Goal: Task Accomplishment & Management: Use online tool/utility

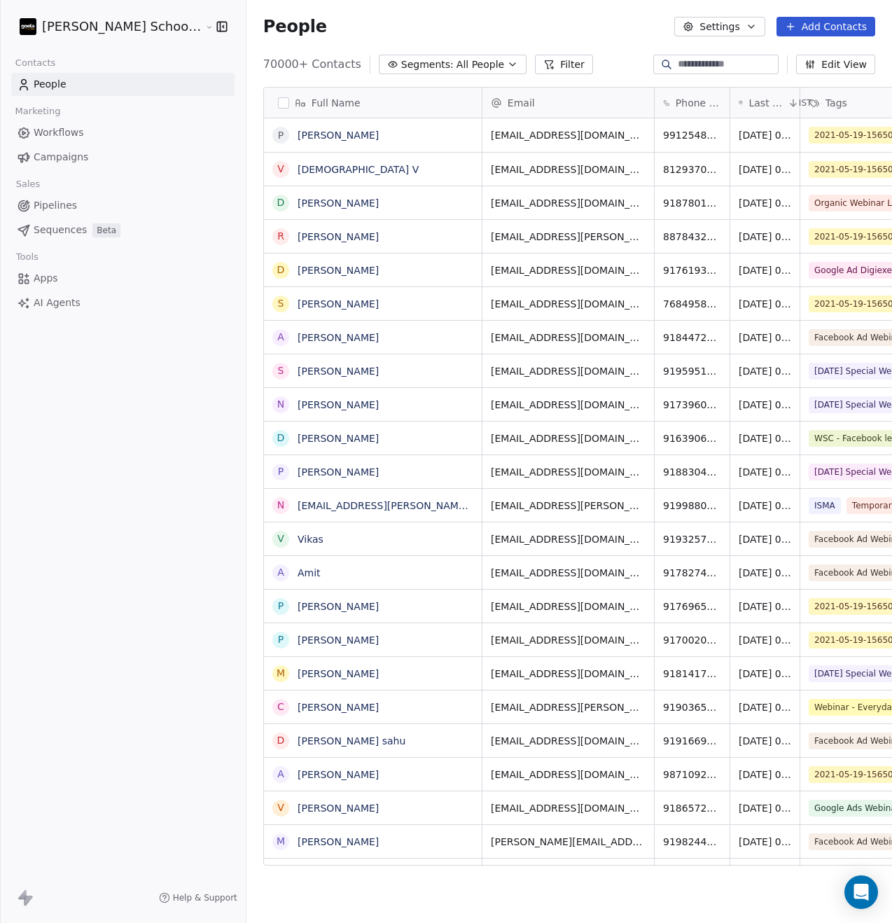
scroll to position [801, 681]
click at [735, 30] on button "Settings" at bounding box center [720, 27] width 90 height 20
click at [729, 106] on span "Import" at bounding box center [727, 102] width 32 height 15
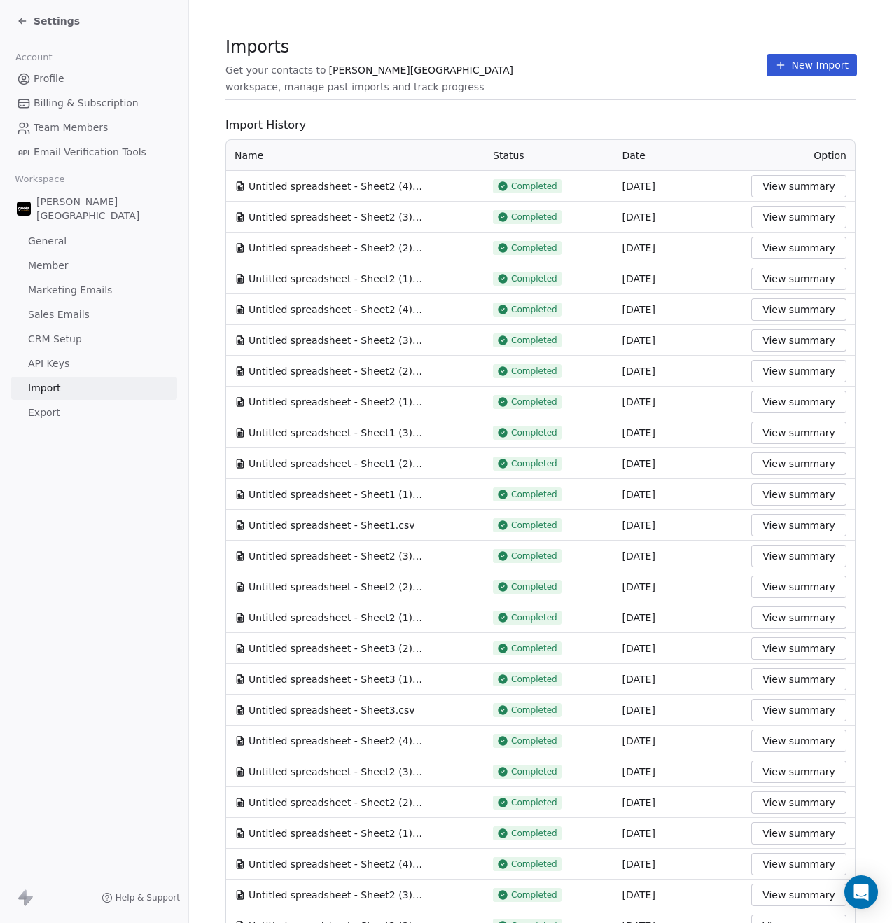
click at [777, 60] on icon at bounding box center [780, 65] width 11 height 11
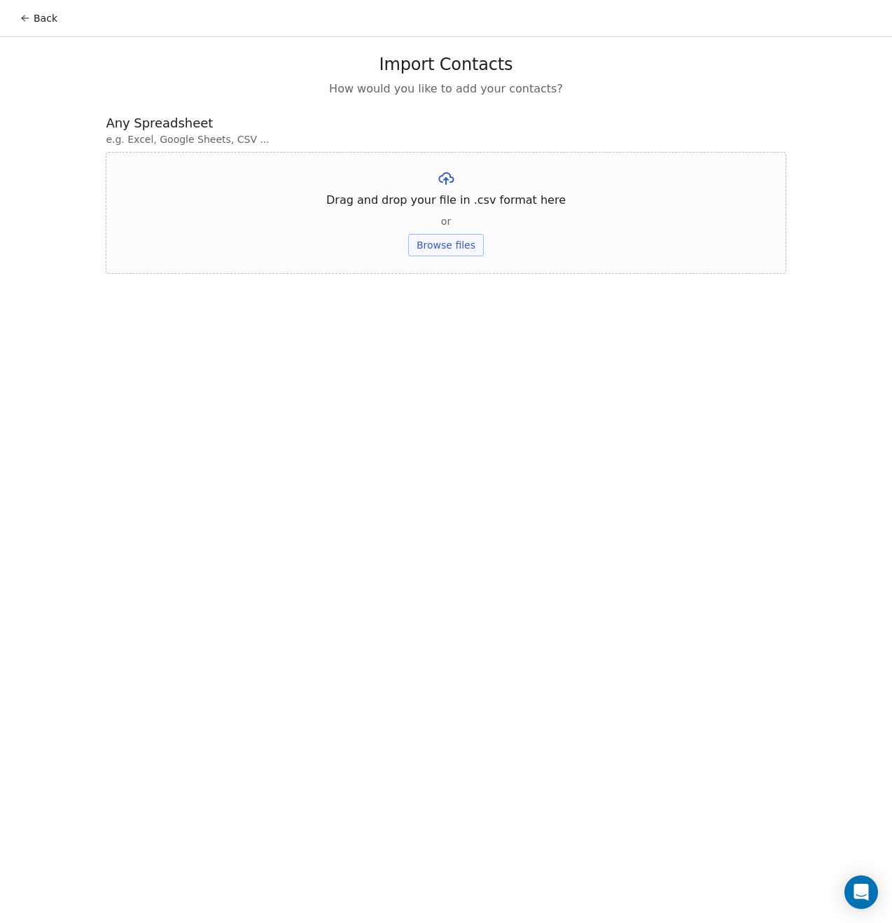
click at [448, 244] on button "Browse files" at bounding box center [446, 245] width 76 height 22
click at [443, 207] on button "Upload" at bounding box center [445, 206] width 51 height 22
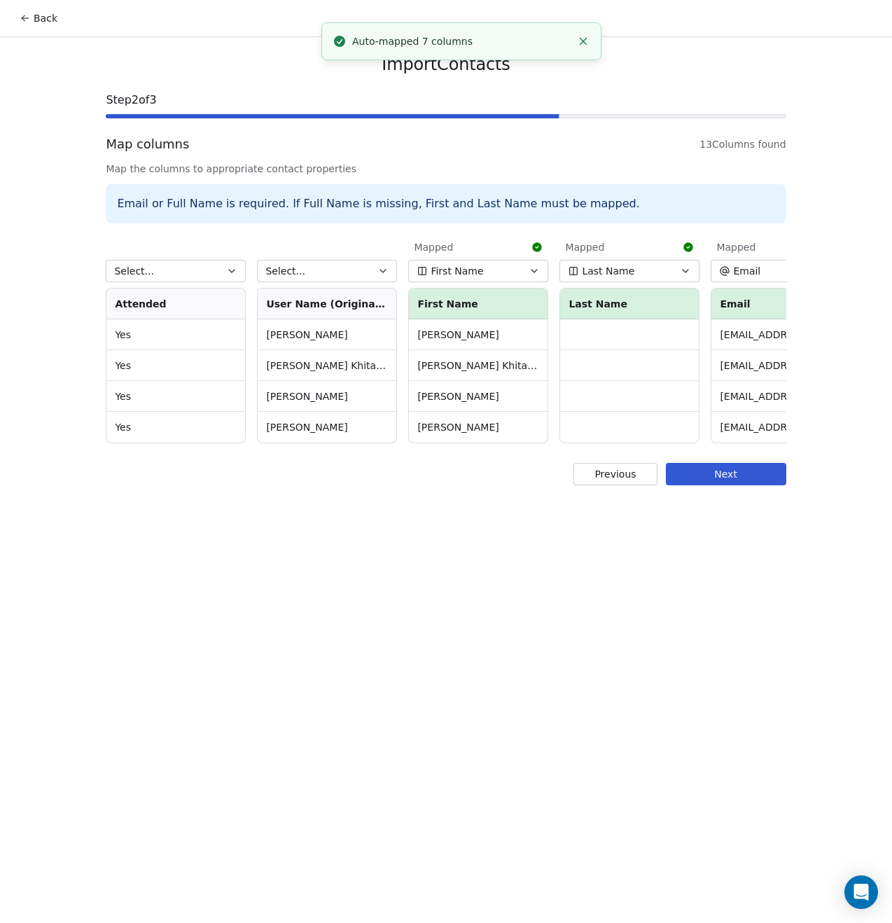
click at [457, 268] on span "First Name" at bounding box center [457, 271] width 53 height 14
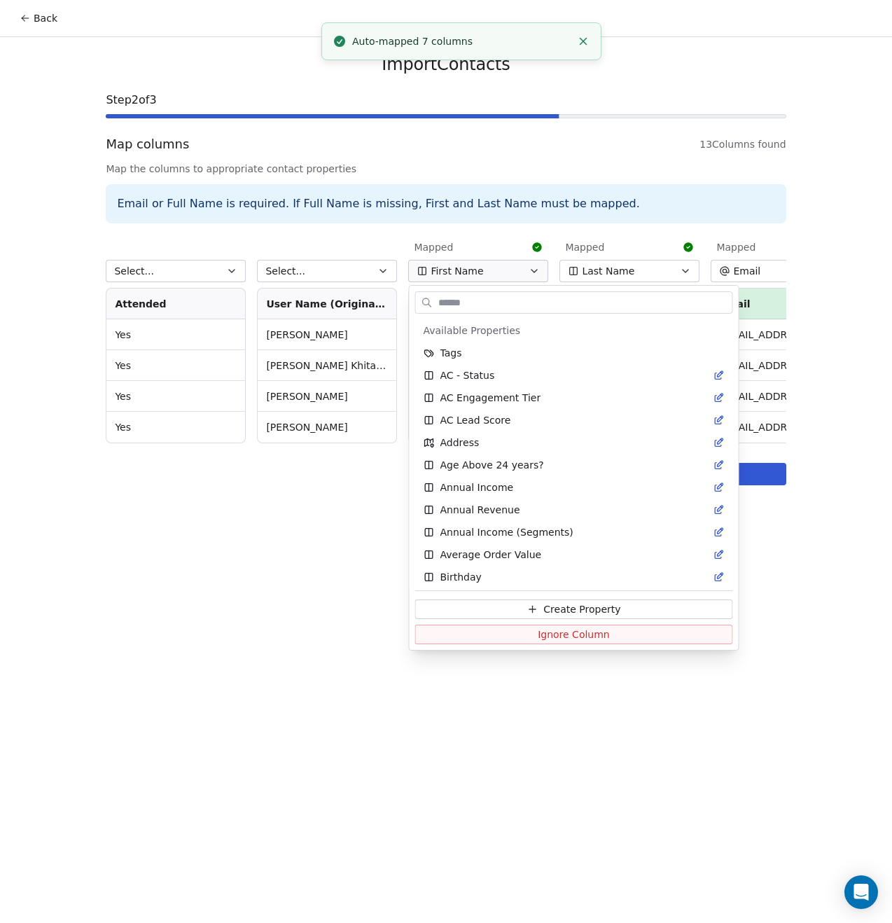
scroll to position [608, 0]
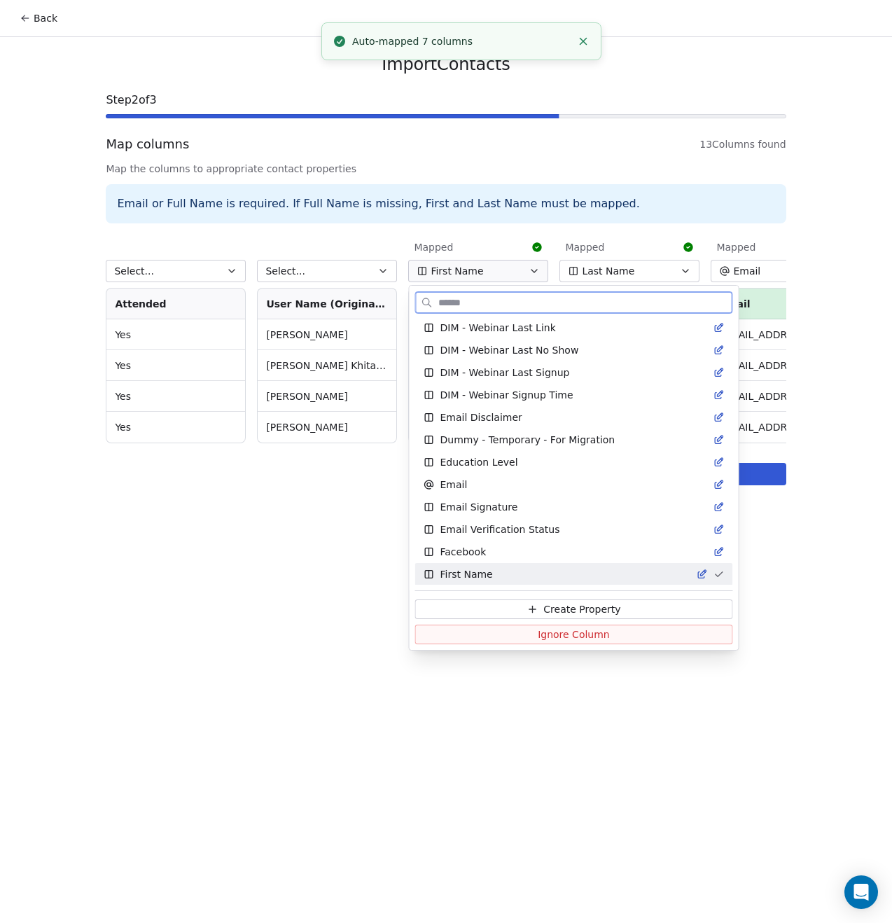
click at [542, 635] on span "Ignore Column" at bounding box center [574, 635] width 72 height 14
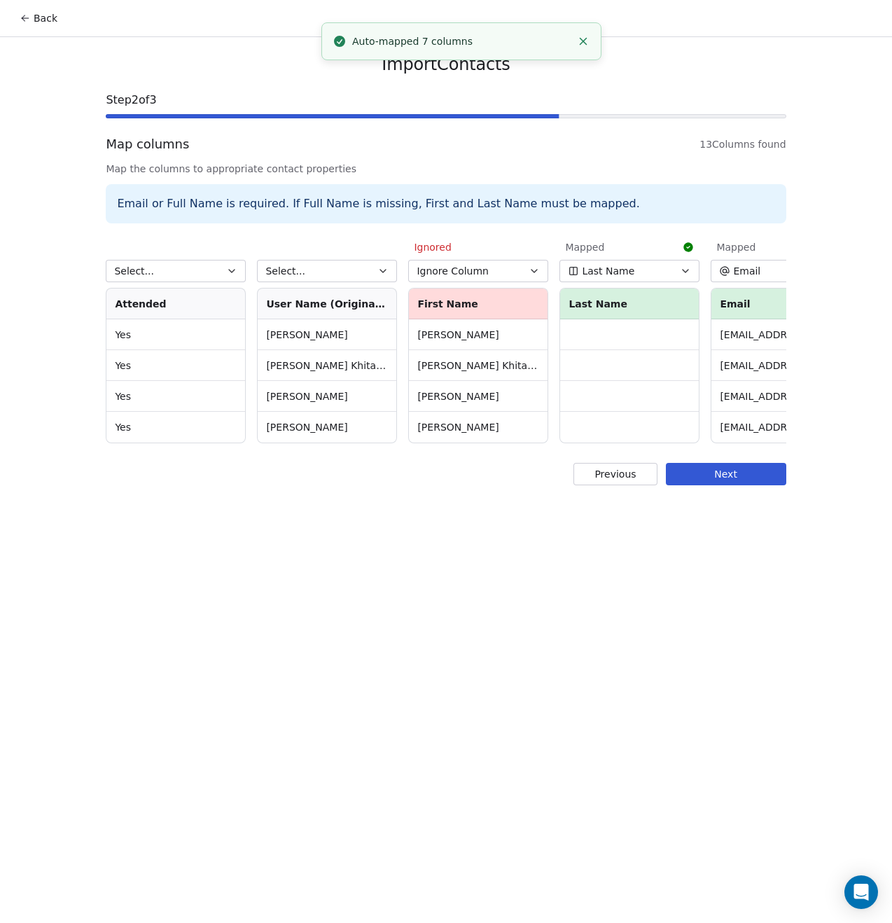
click at [614, 269] on span "Last Name" at bounding box center [608, 271] width 53 height 14
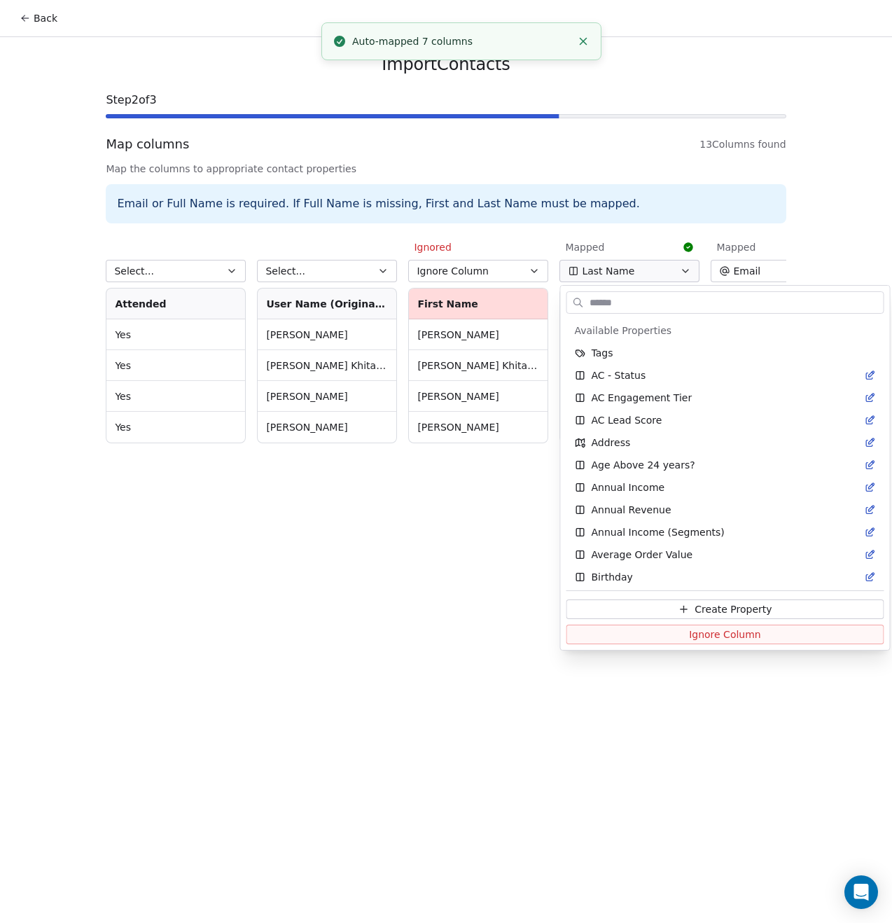
scroll to position [1460, 0]
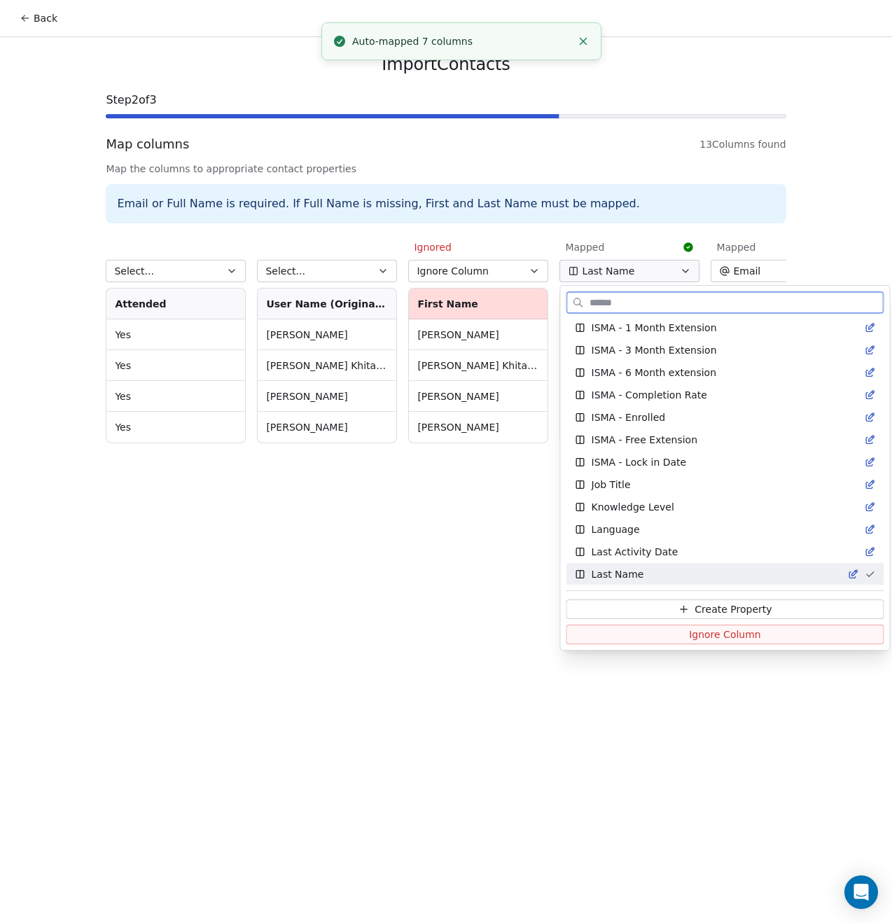
click at [617, 639] on button "Ignore Column" at bounding box center [726, 635] width 318 height 20
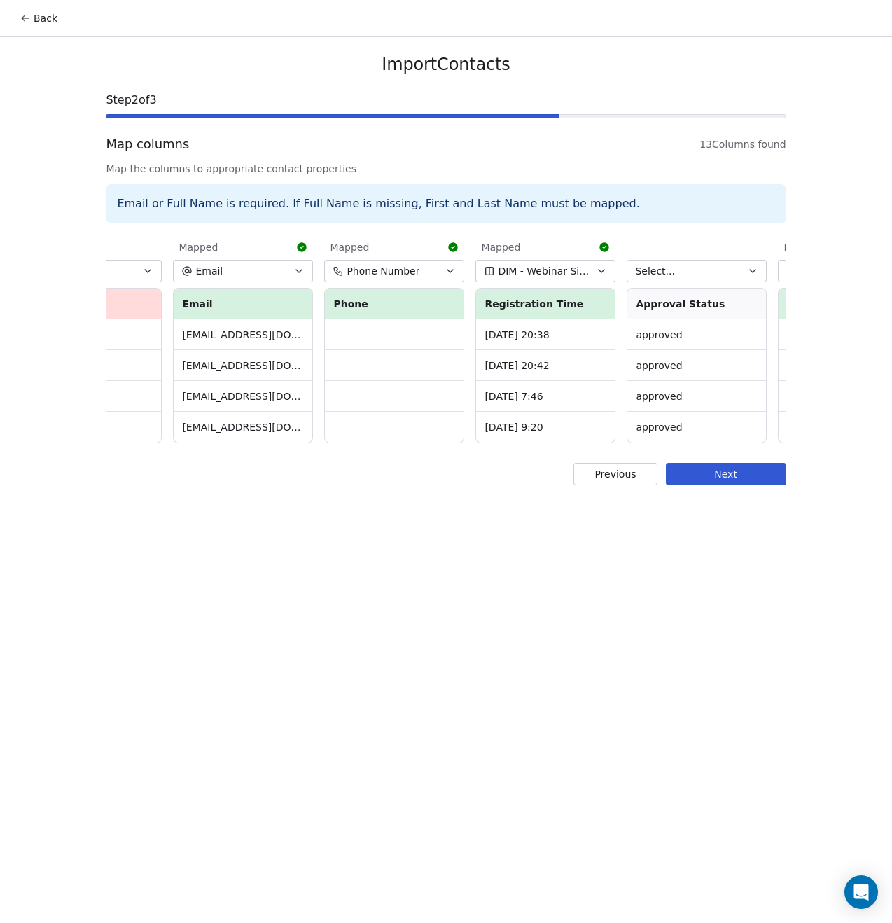
scroll to position [0, 551]
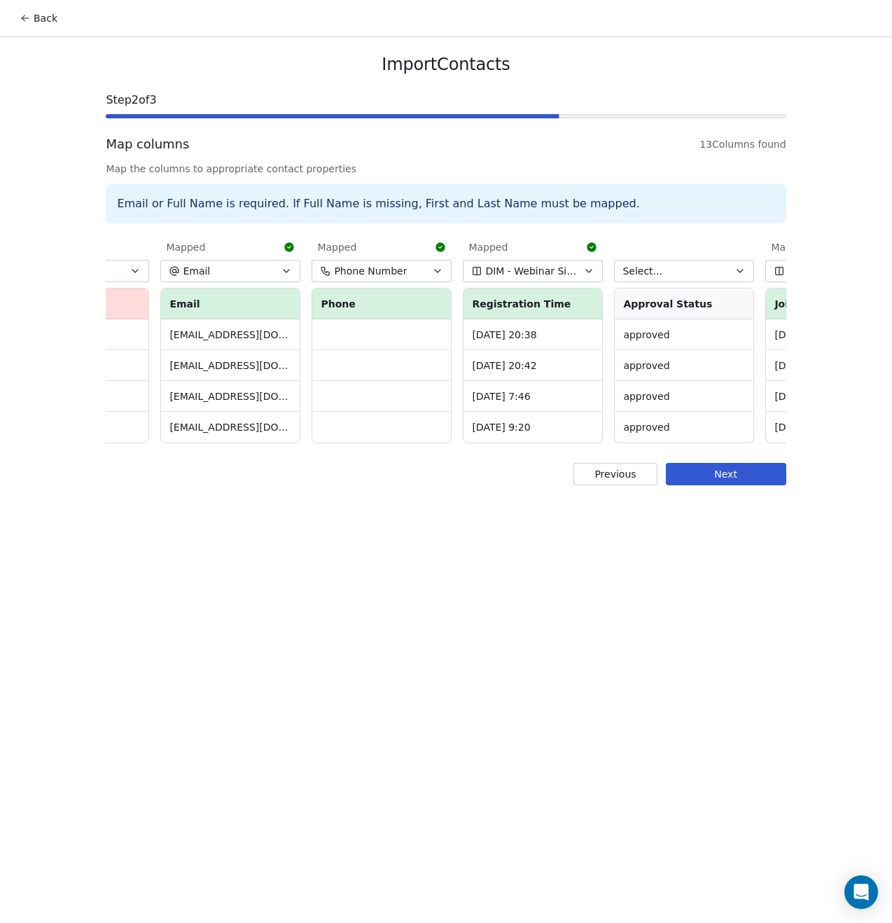
click at [397, 269] on span "Phone Number" at bounding box center [370, 271] width 73 height 14
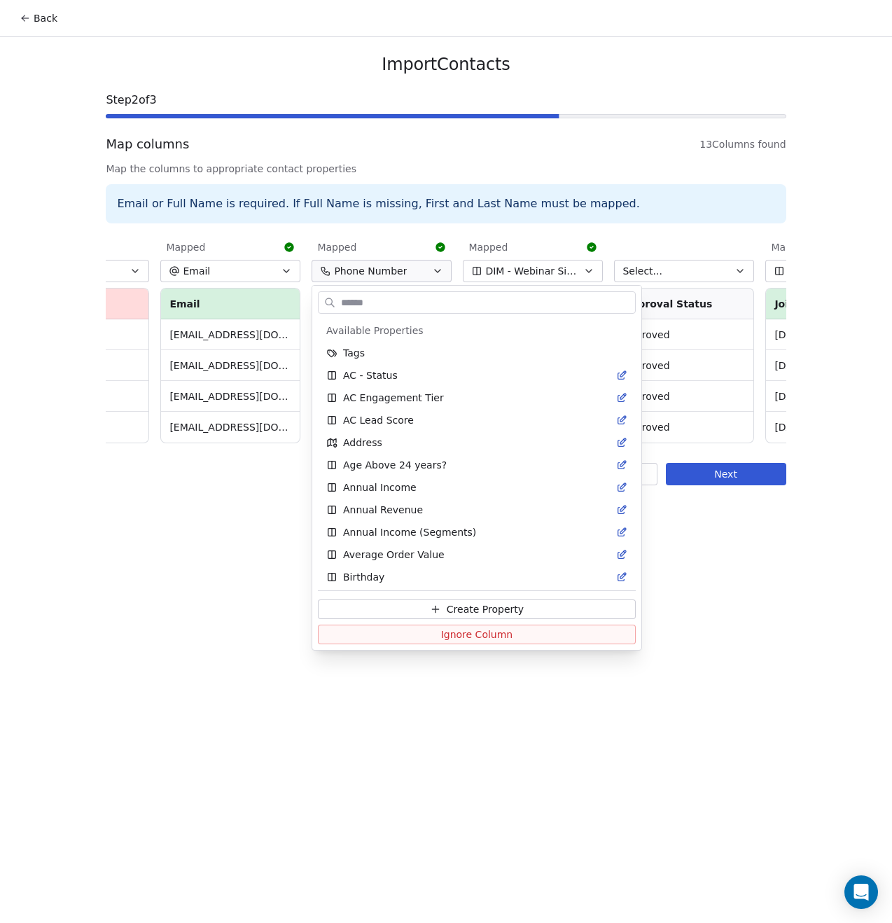
scroll to position [2132, 0]
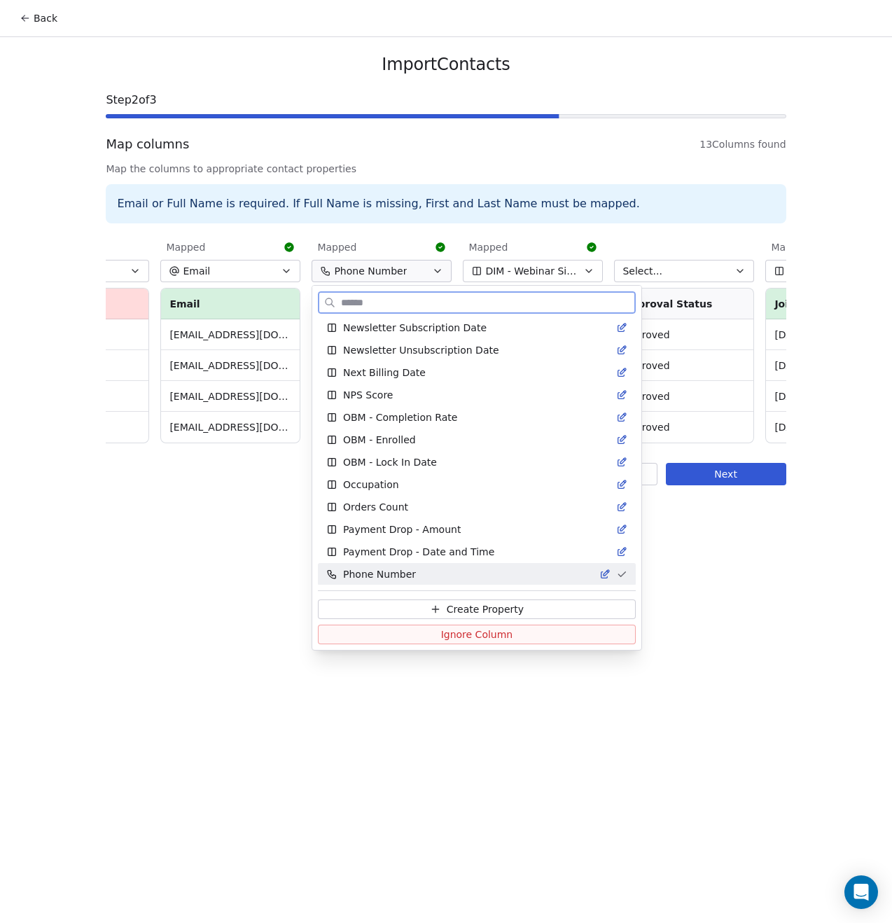
click at [441, 636] on span "Ignore Column" at bounding box center [477, 635] width 72 height 14
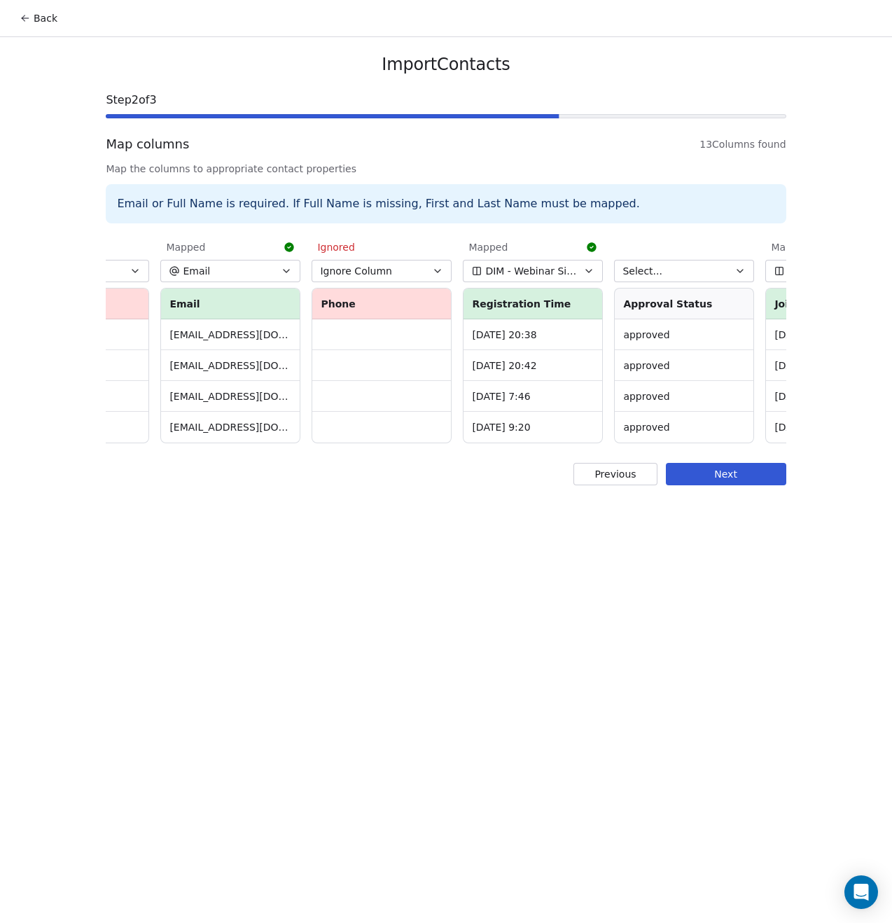
scroll to position [0, 759]
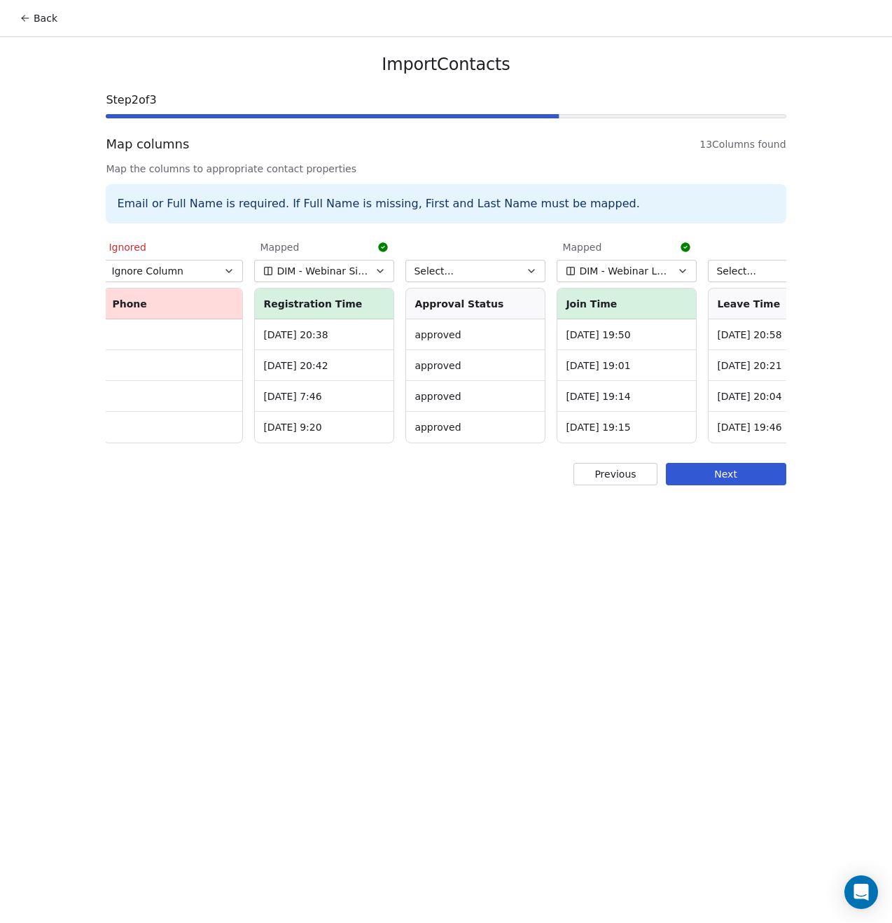
click at [375, 277] on button "DIM - Webinar Signup Time" at bounding box center [324, 271] width 140 height 22
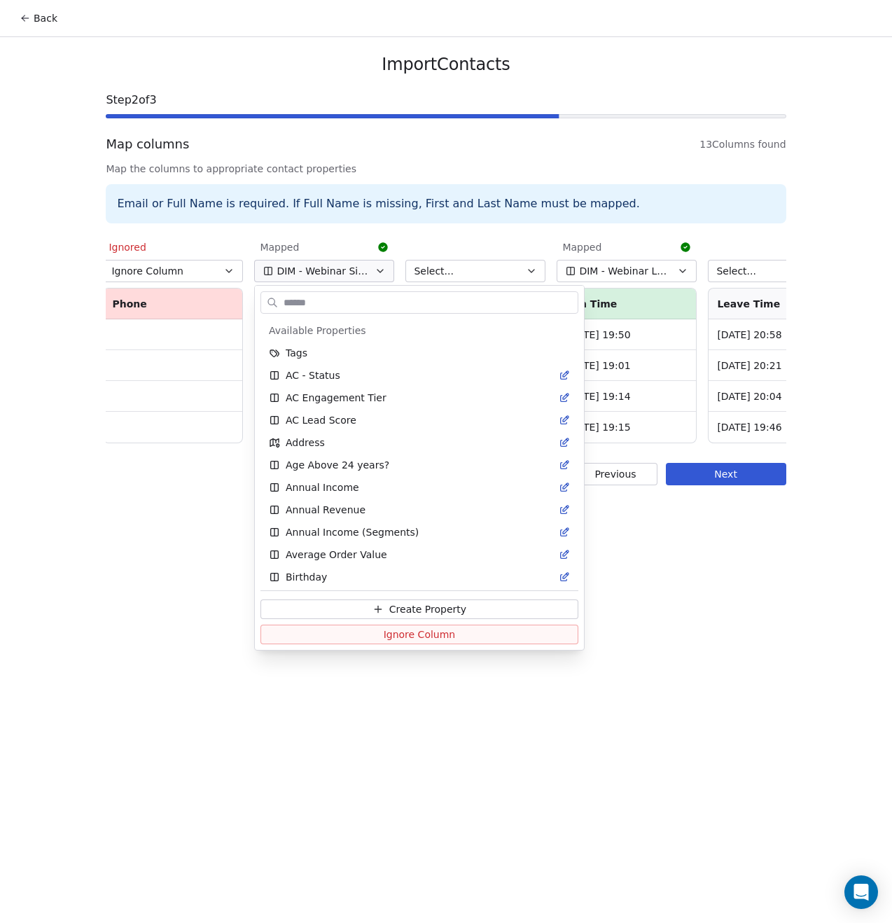
scroll to position [429, 0]
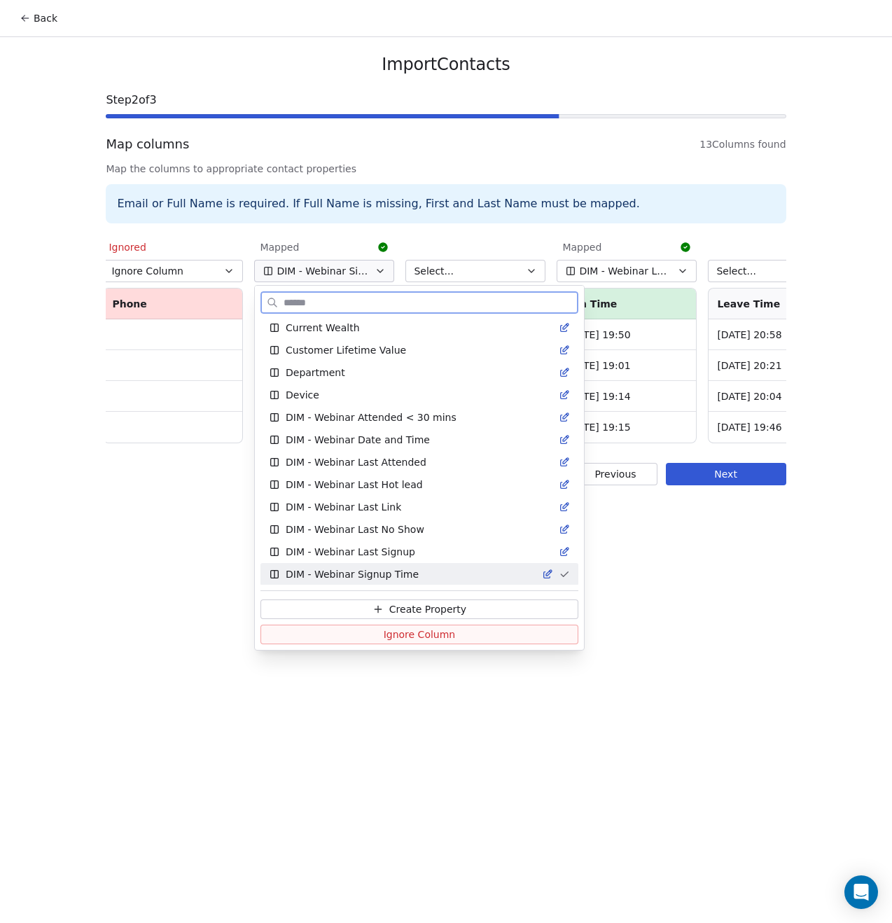
click at [441, 631] on button "Ignore Column" at bounding box center [420, 635] width 318 height 20
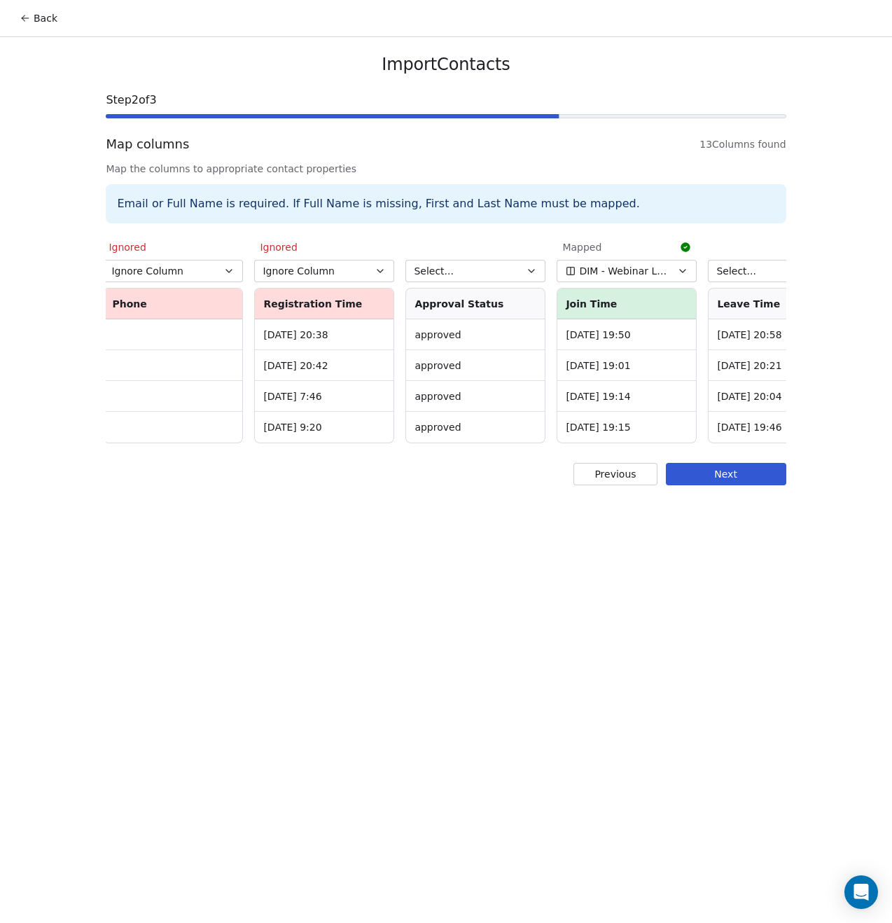
click at [649, 269] on span "DIM - Webinar Last Attended" at bounding box center [624, 271] width 91 height 14
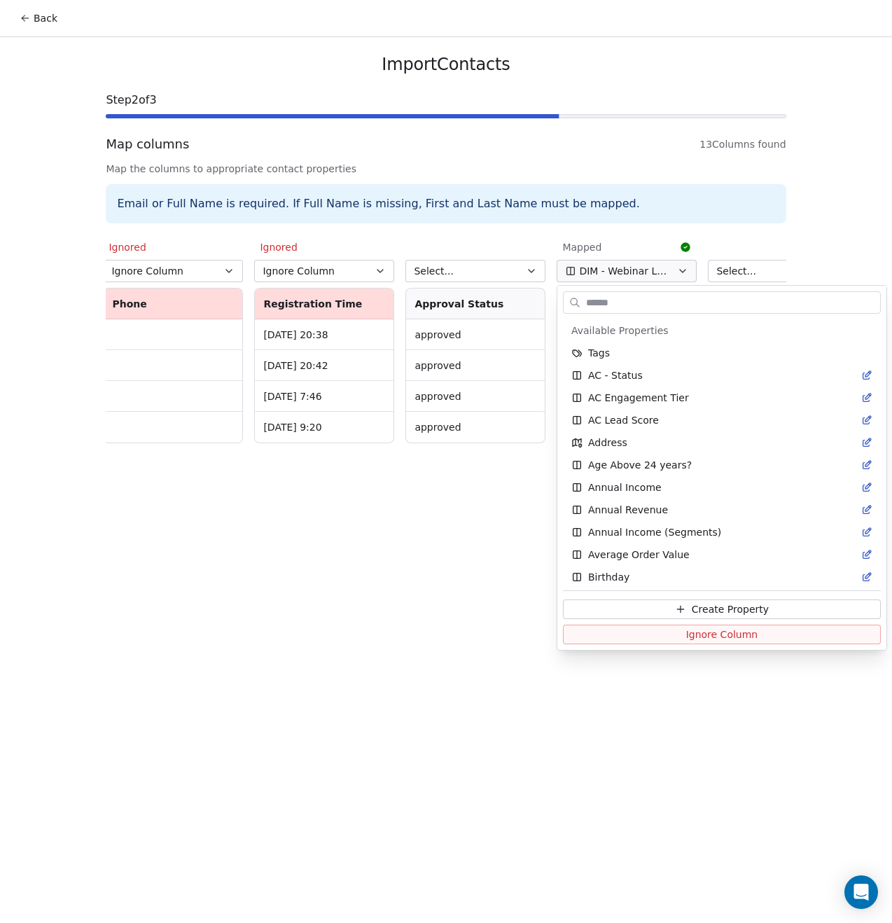
scroll to position [317, 0]
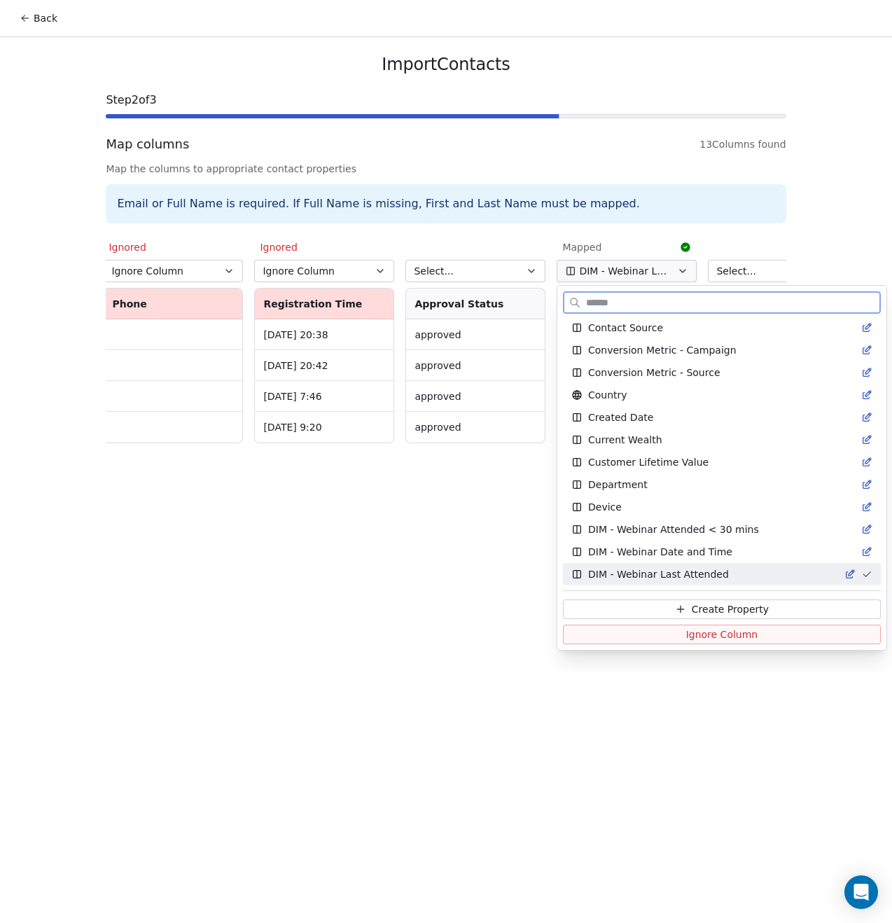
click at [686, 633] on span "Ignore Column" at bounding box center [722, 635] width 72 height 14
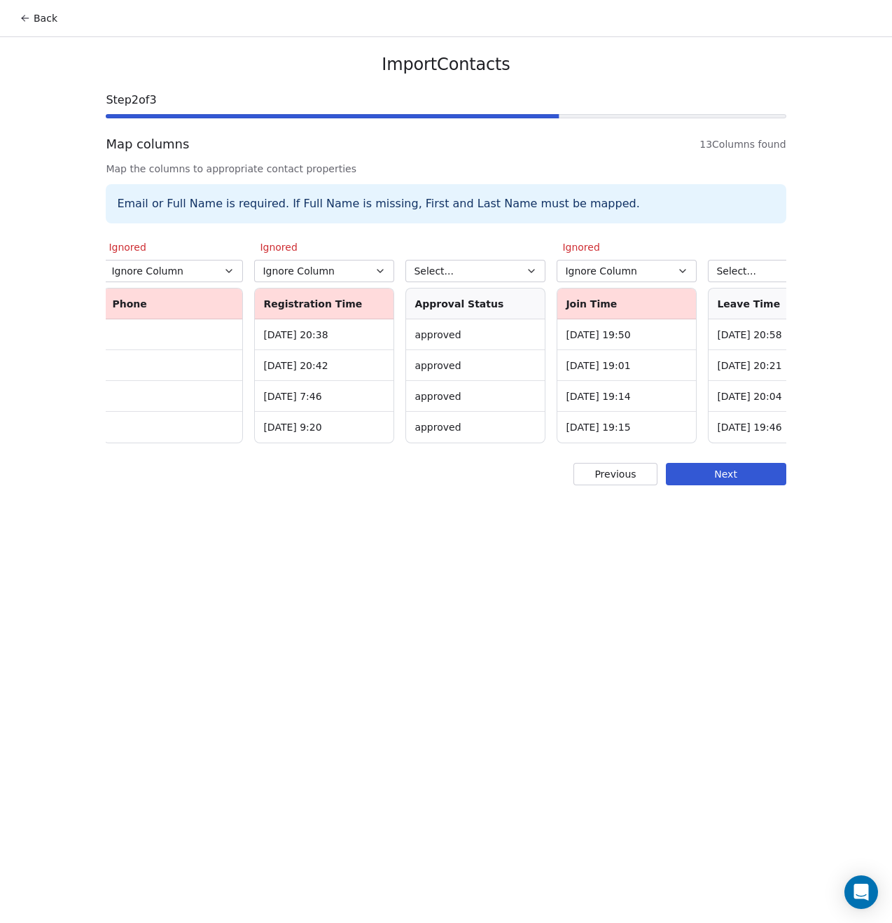
drag, startPoint x: 524, startPoint y: 445, endPoint x: 641, endPoint y: 442, distance: 117.0
click at [651, 441] on div "Select... ﻿Attended Yes Yes Yes Yes Select... User Name (Original Name) Rahul […" at bounding box center [446, 339] width 680 height 214
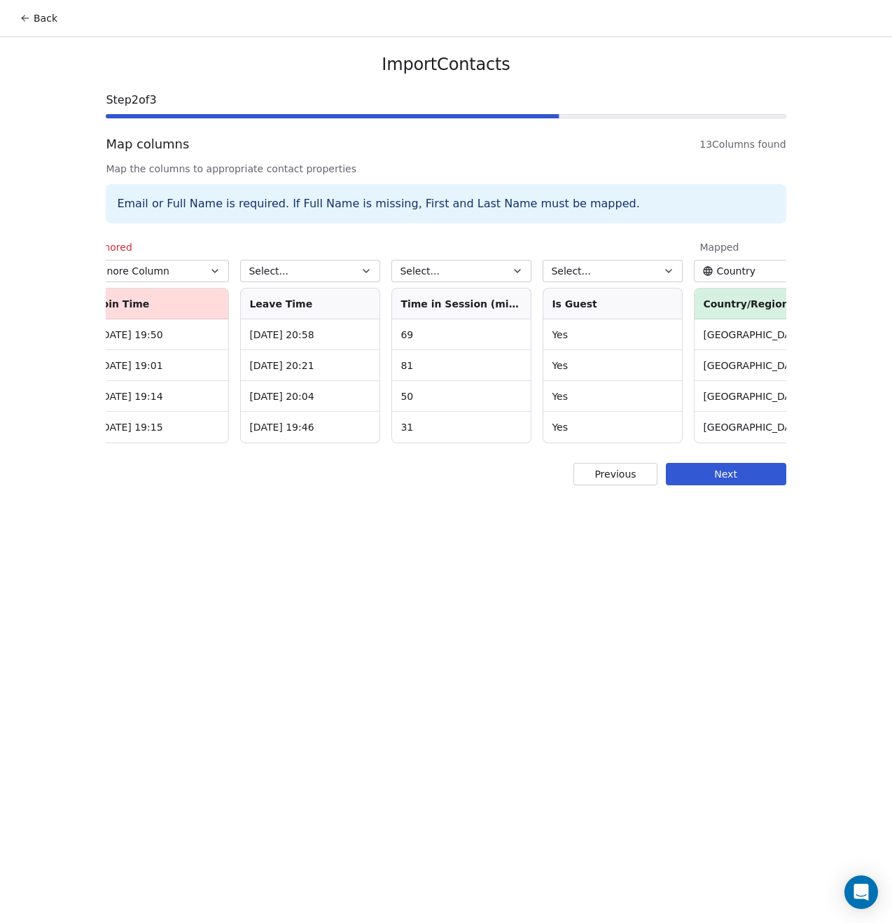
scroll to position [0, 1276]
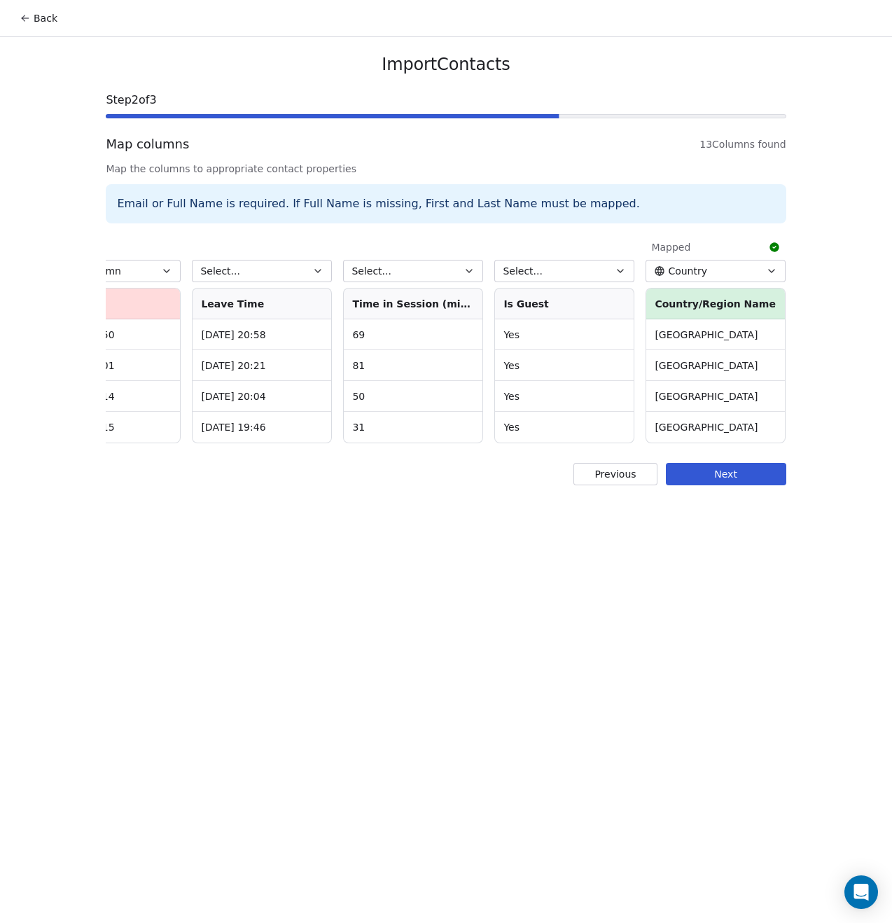
click at [705, 270] on button "Country" at bounding box center [716, 271] width 140 height 22
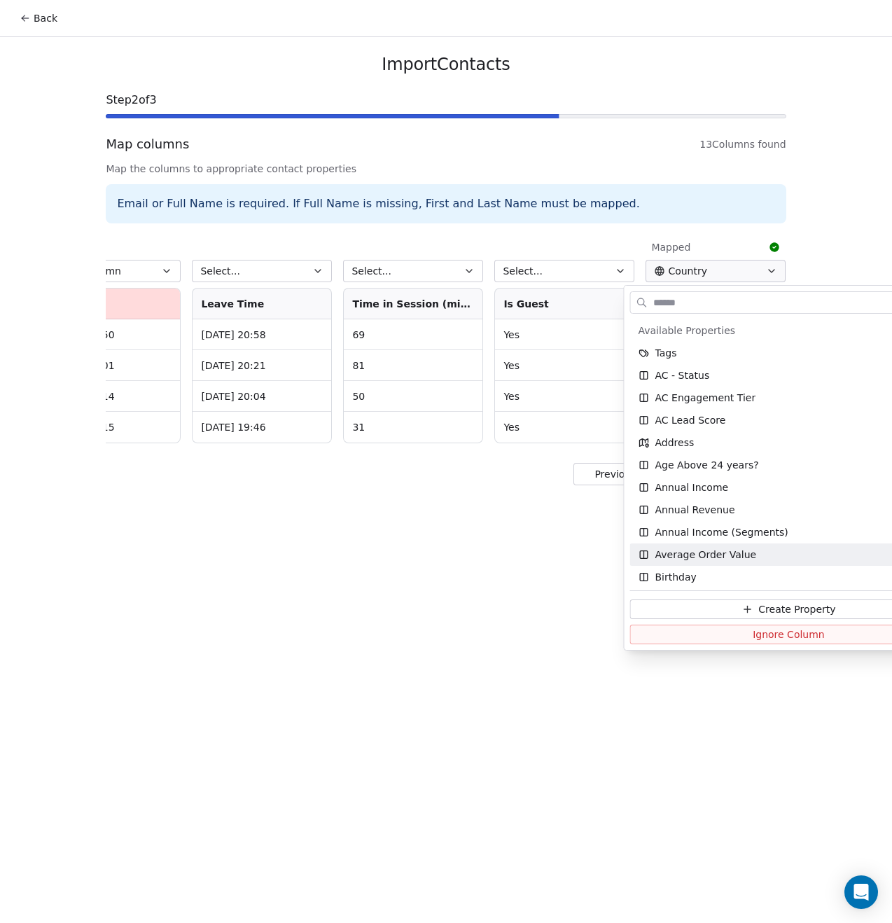
scroll to position [137, 0]
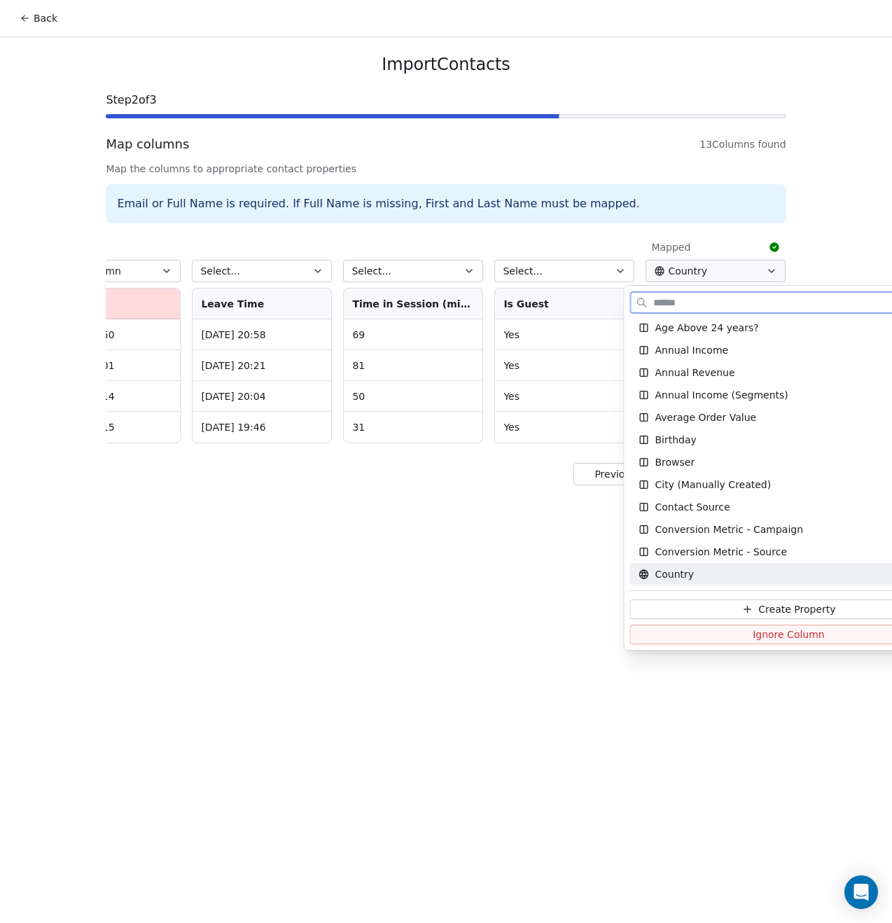
click at [728, 642] on button "Ignore Column" at bounding box center [789, 635] width 318 height 20
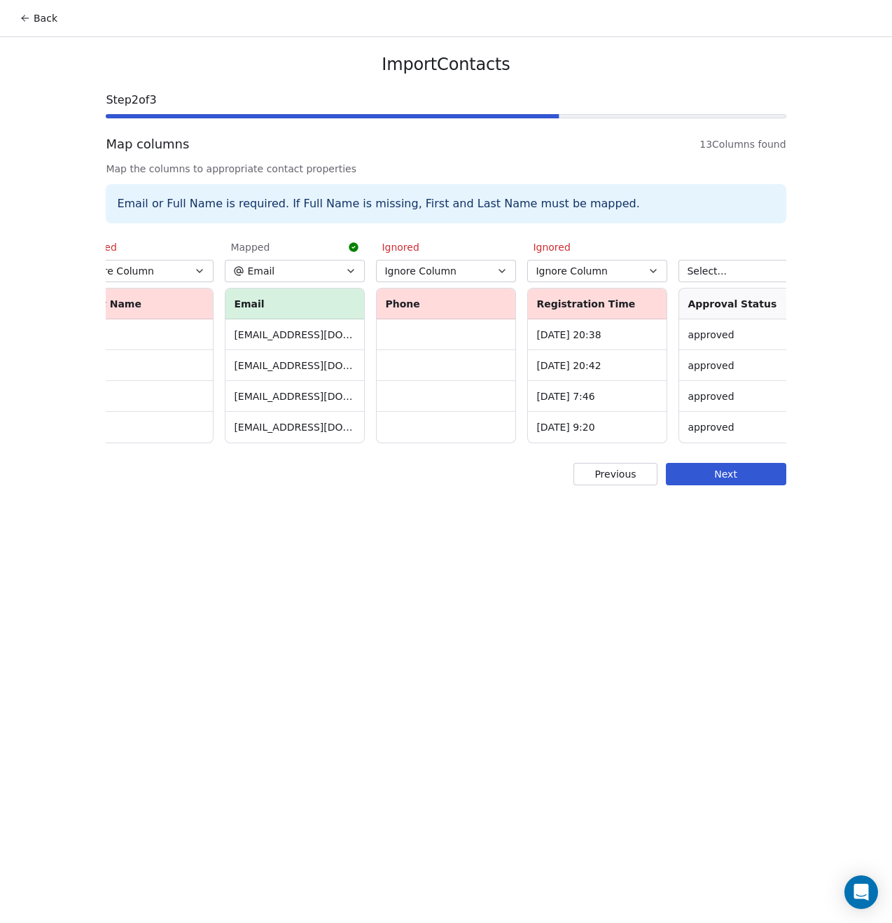
scroll to position [0, 445]
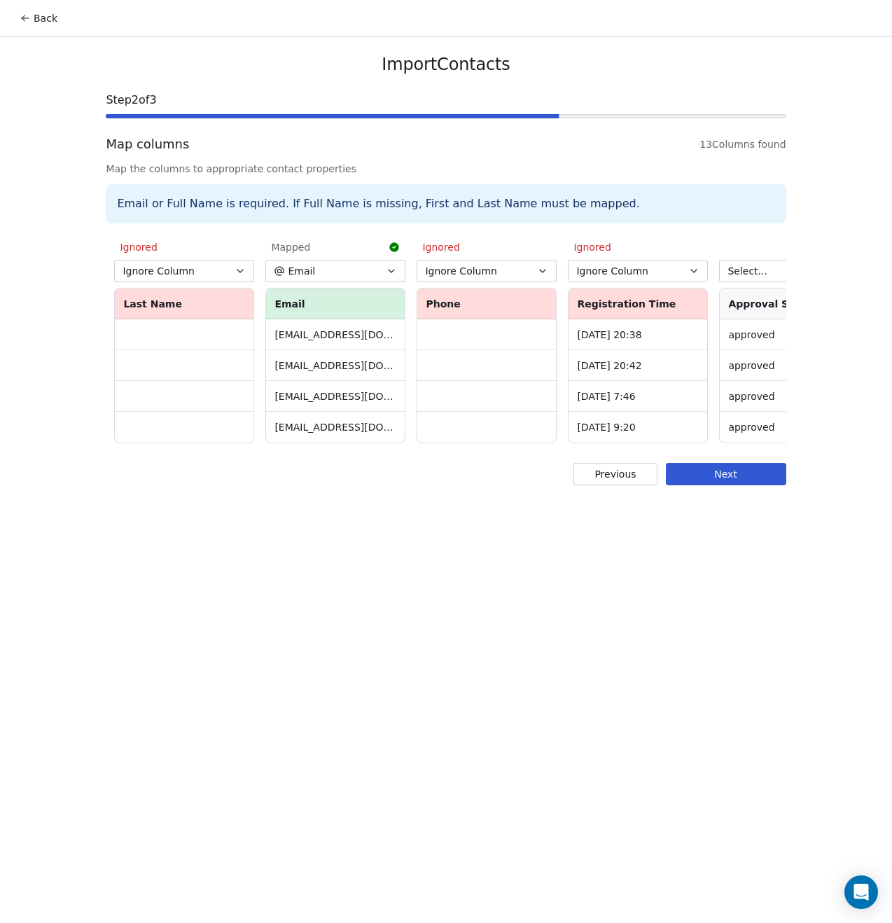
click at [693, 485] on button "Next" at bounding box center [726, 474] width 120 height 22
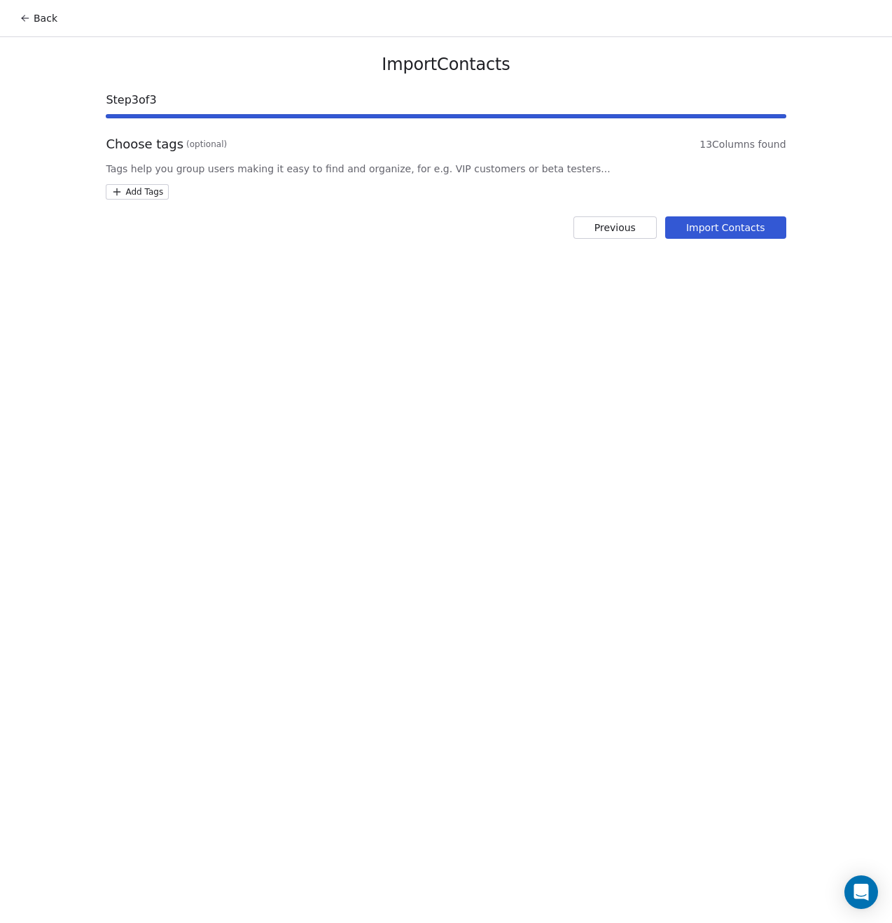
click at [155, 198] on html "Back Import Contacts Step 3 of 3 Choose tags (optional) 13 Columns found Tags h…" at bounding box center [446, 461] width 892 height 923
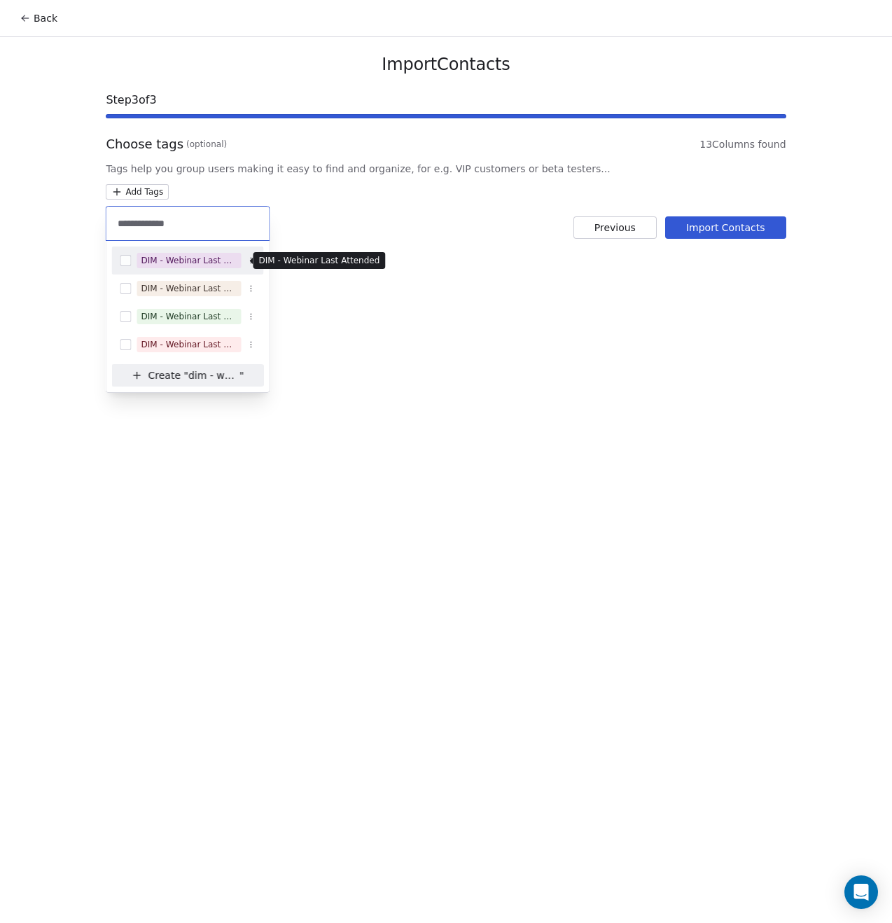
type input "**********"
click at [193, 262] on div "DIM - Webinar Last Attended" at bounding box center [189, 260] width 96 height 13
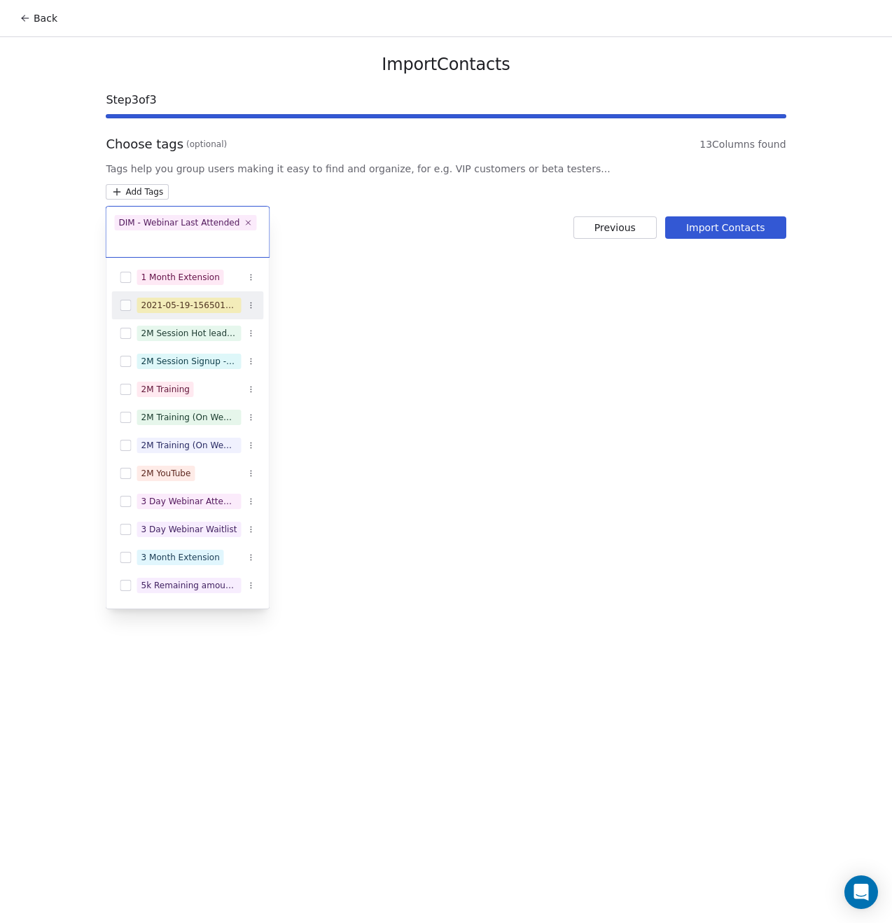
click at [391, 337] on html "Back Import Contacts Step 3 of 3 Choose tags (optional) 13 Columns found Tags h…" at bounding box center [446, 461] width 892 height 923
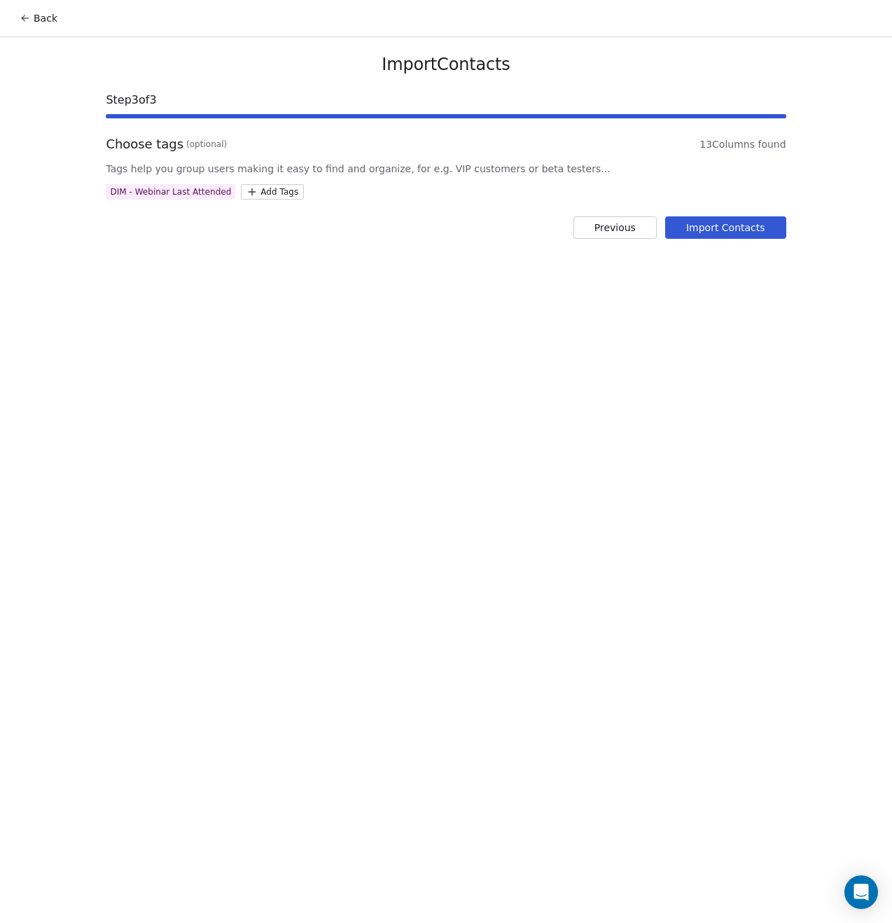
click at [719, 228] on button "Import Contacts" at bounding box center [725, 227] width 121 height 22
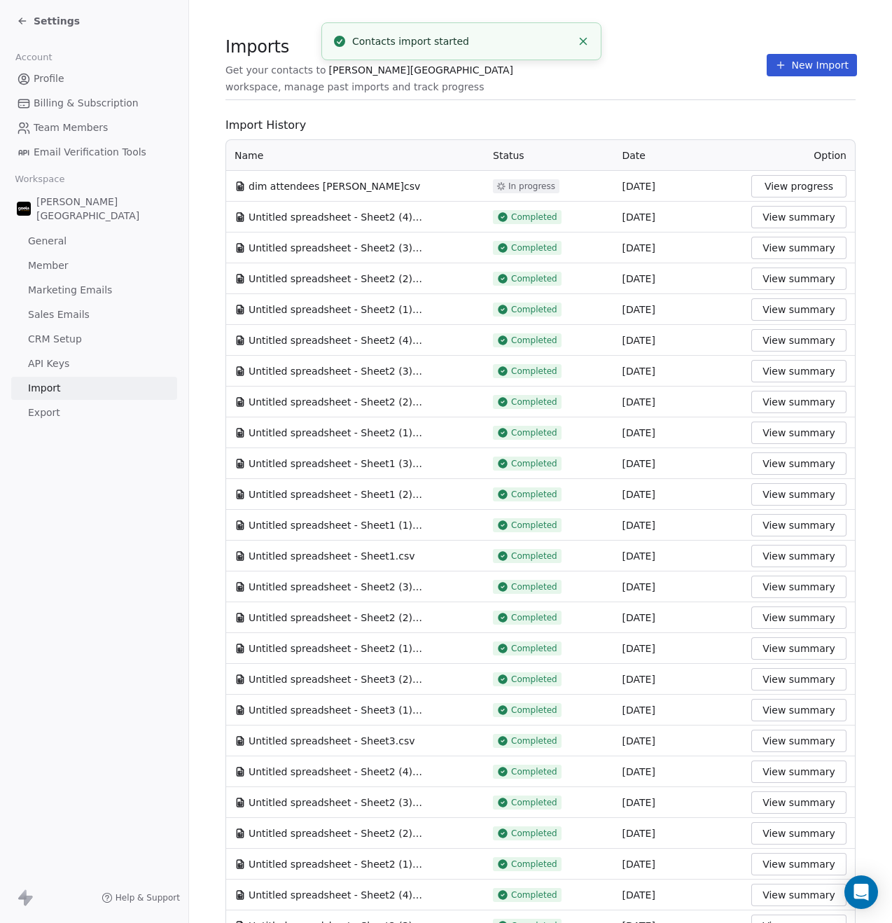
click at [798, 68] on button "New Import" at bounding box center [812, 65] width 90 height 22
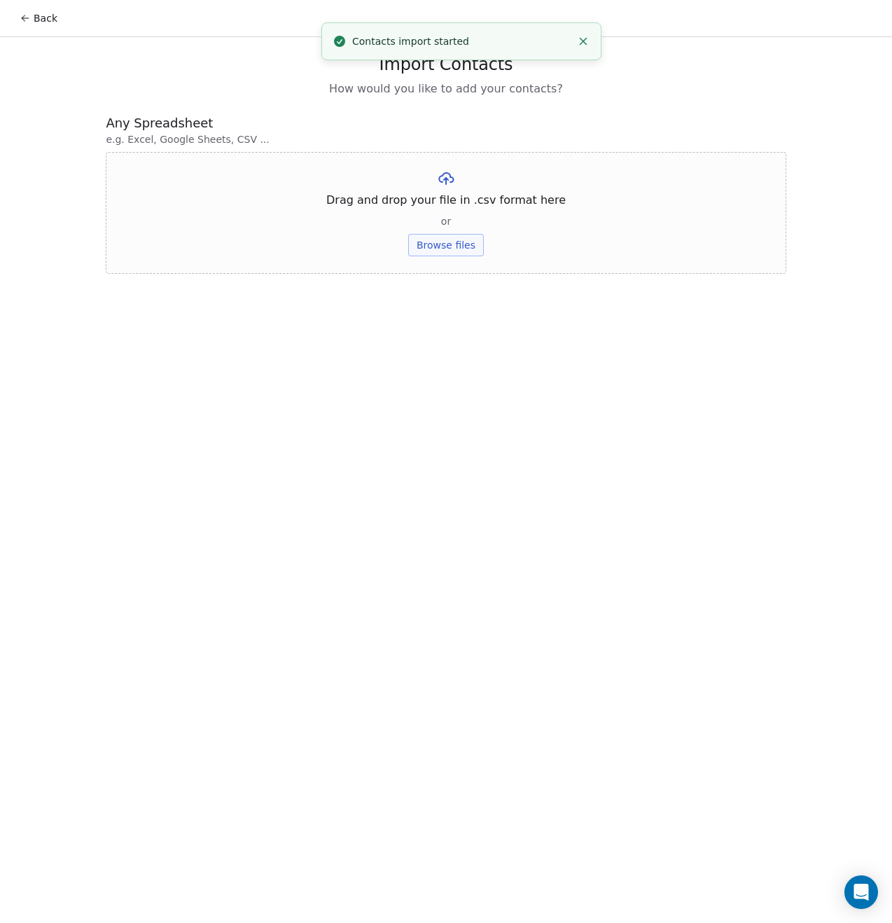
click at [442, 242] on button "Browse files" at bounding box center [446, 245] width 76 height 22
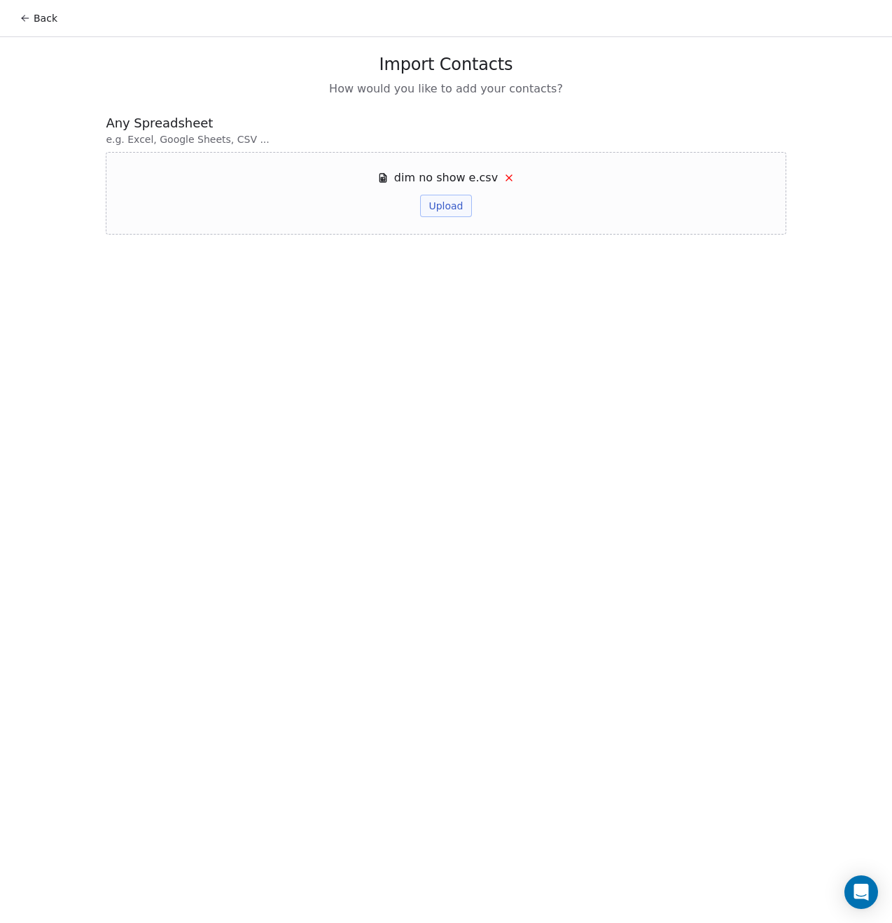
click at [455, 211] on button "Upload" at bounding box center [445, 206] width 51 height 22
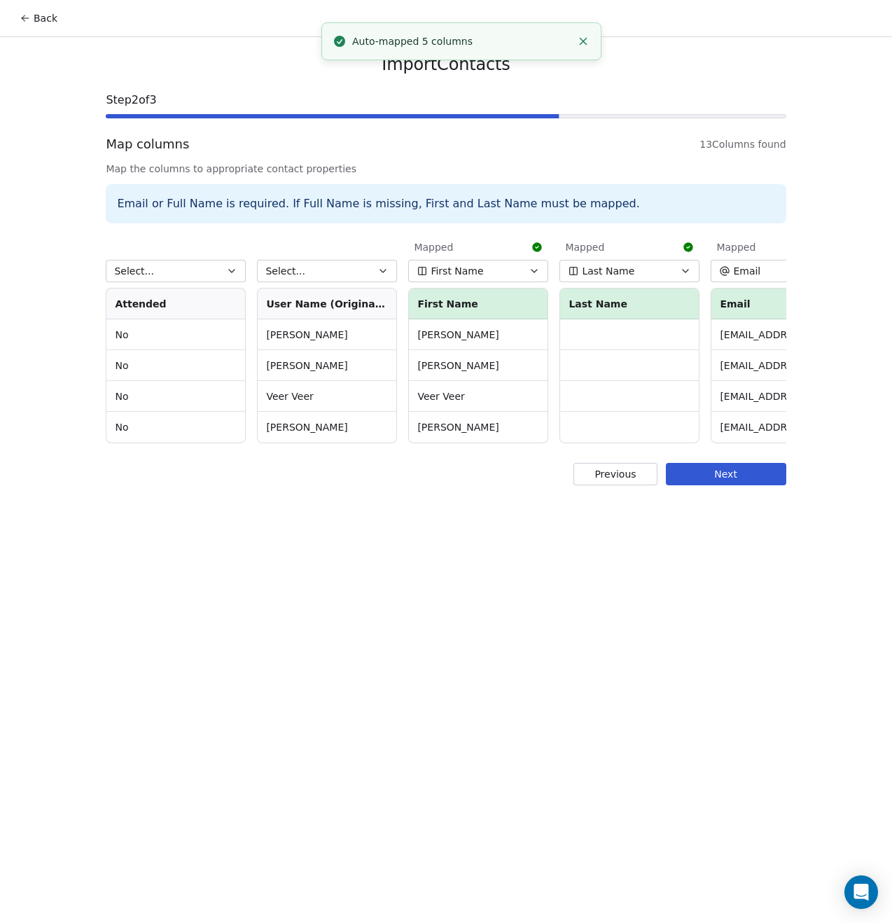
click at [484, 270] on button "First Name" at bounding box center [478, 271] width 140 height 22
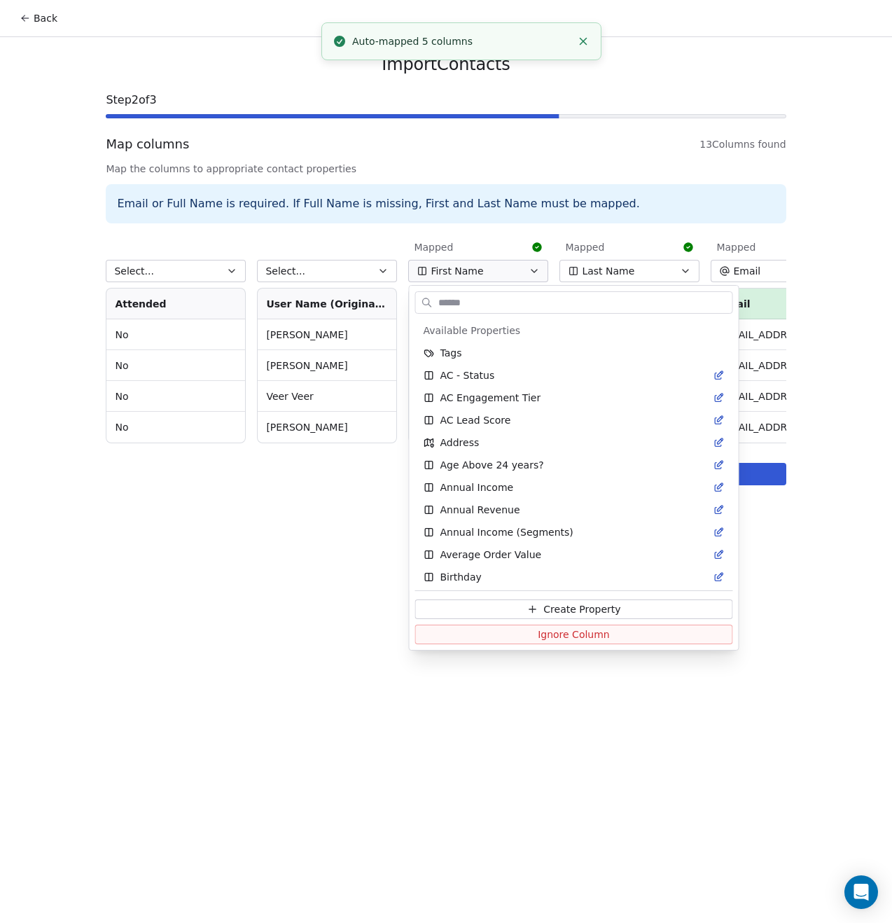
scroll to position [608, 0]
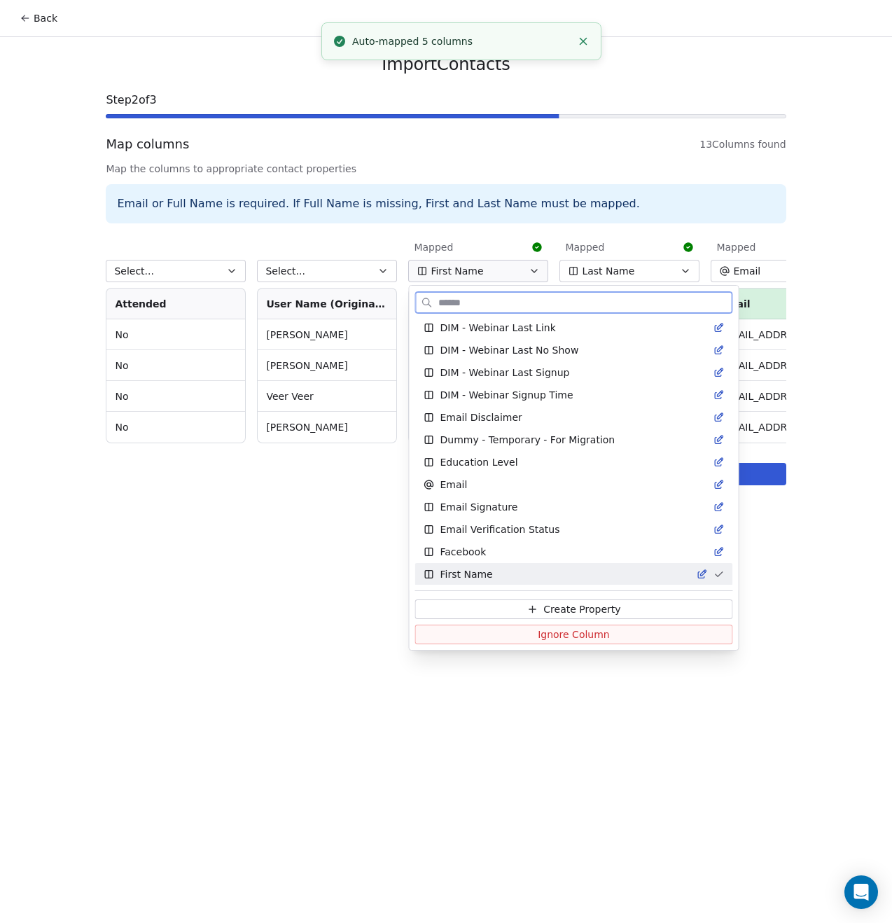
click at [544, 633] on span "Ignore Column" at bounding box center [574, 635] width 72 height 14
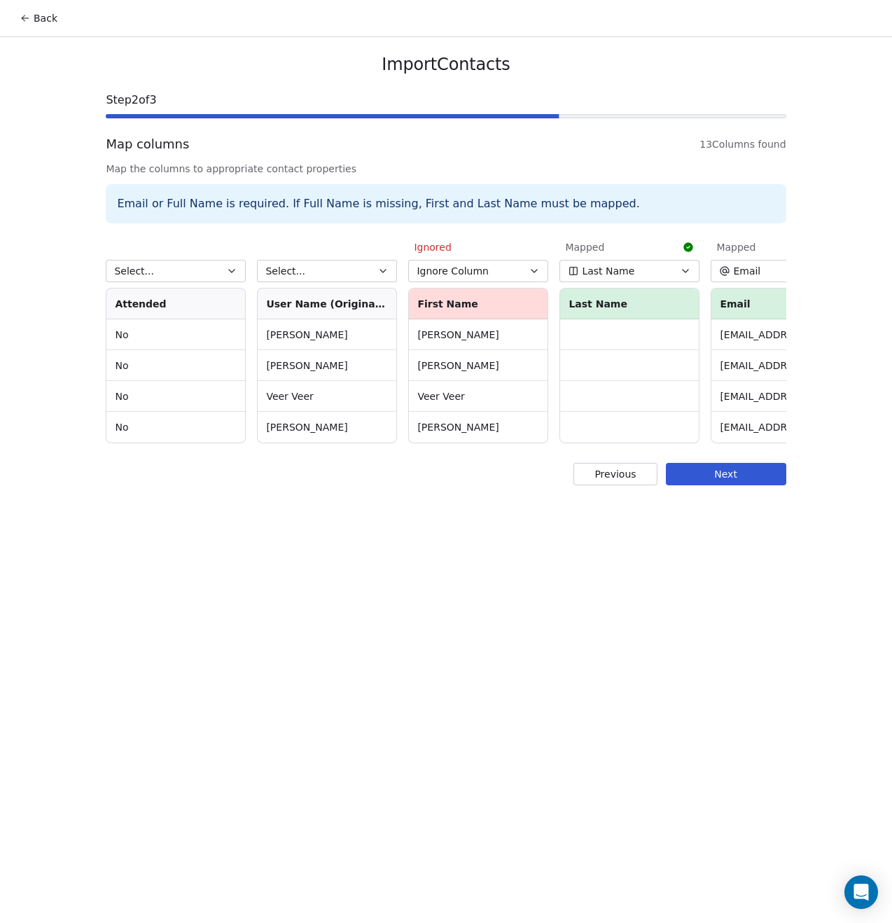
click at [607, 272] on span "Last Name" at bounding box center [608, 271] width 53 height 14
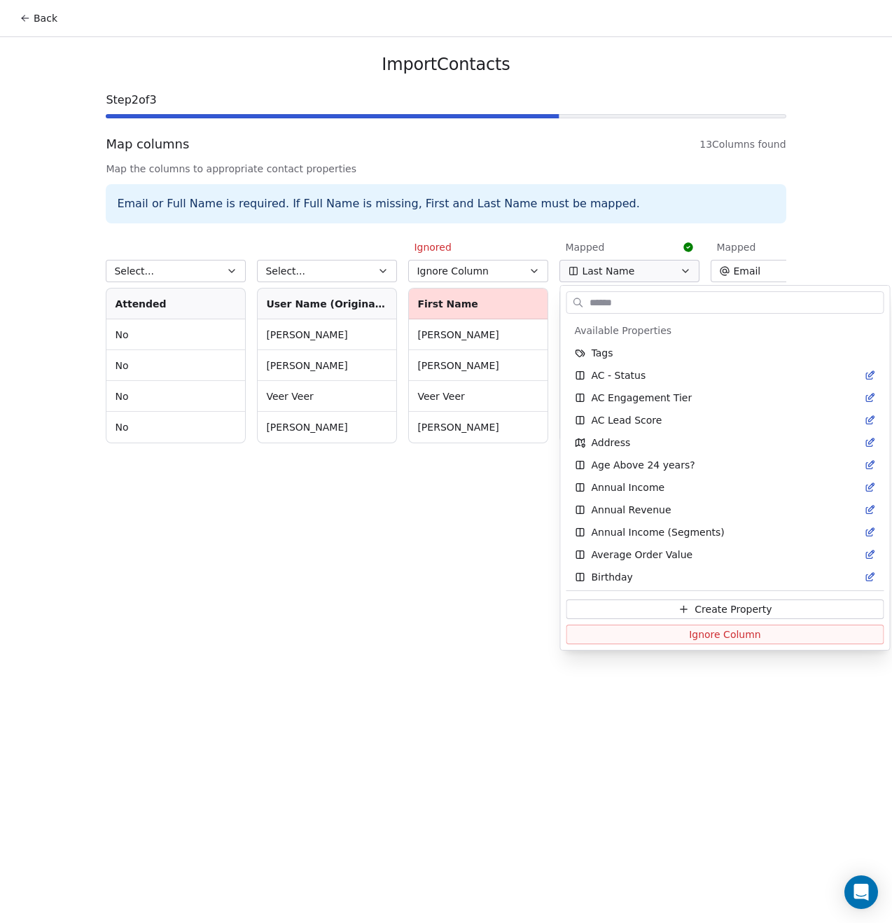
scroll to position [1460, 0]
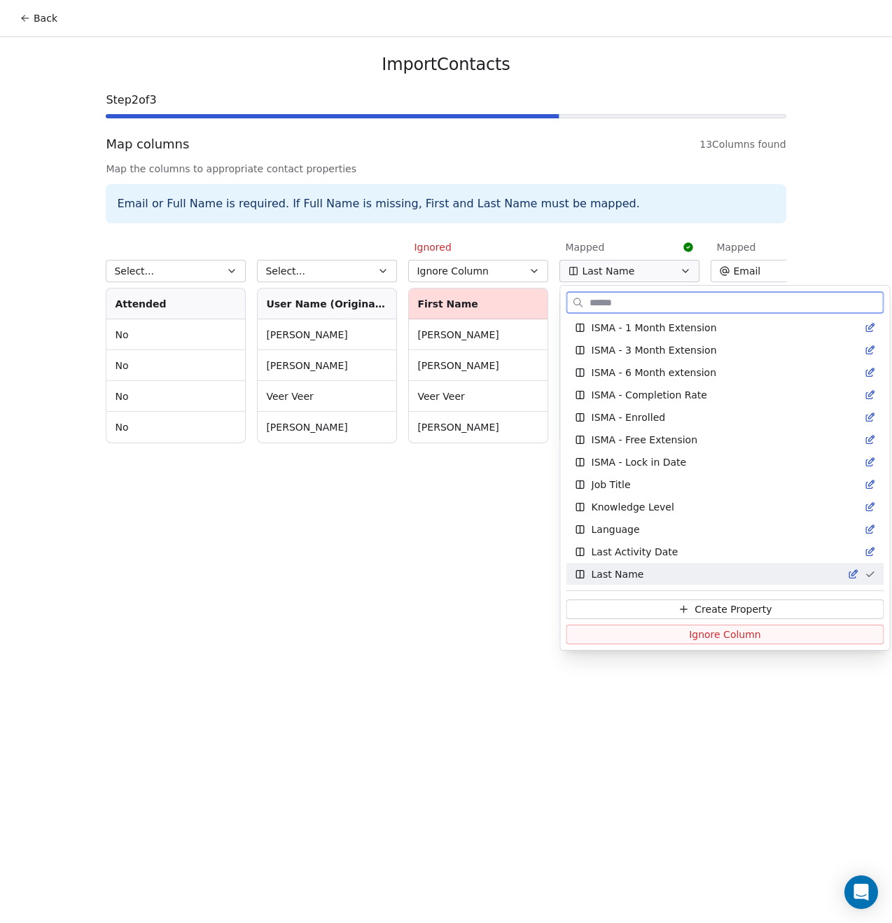
click at [652, 642] on button "Ignore Column" at bounding box center [726, 635] width 318 height 20
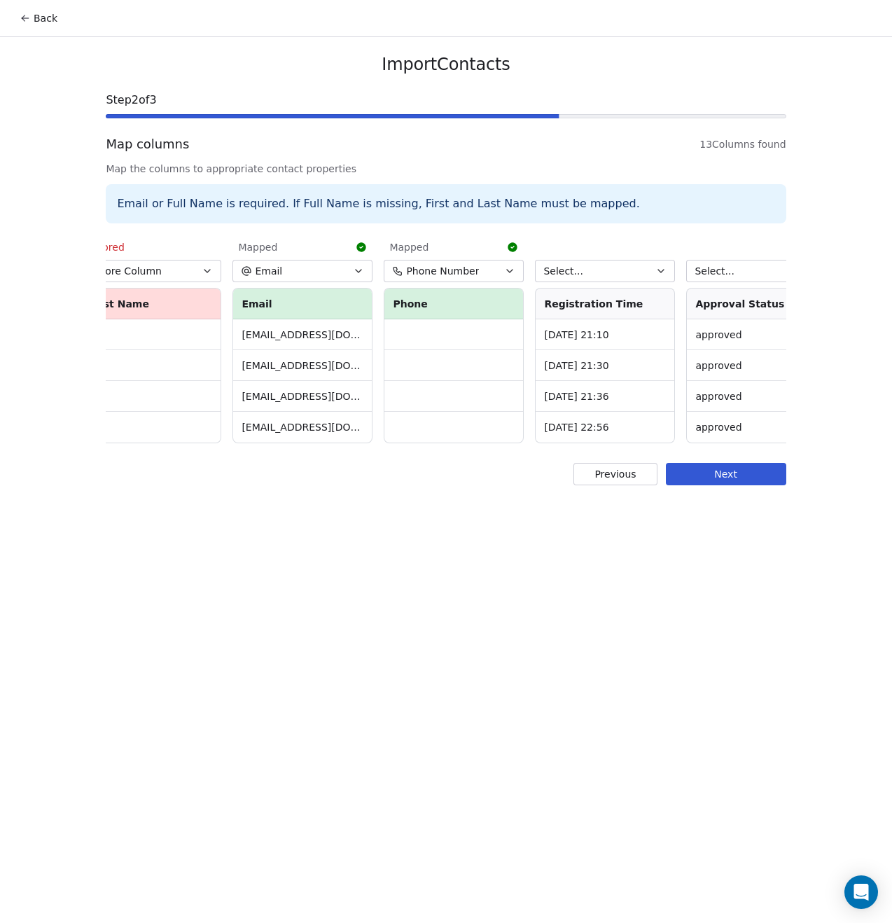
scroll to position [0, 515]
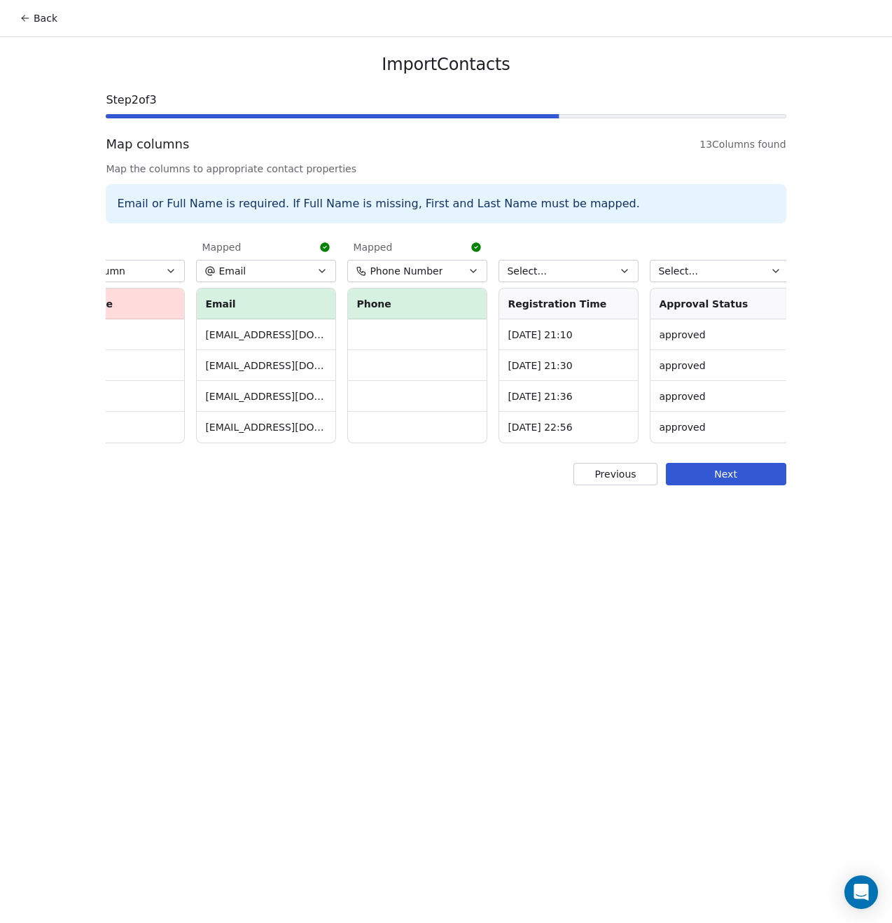
click at [433, 275] on span "Phone Number" at bounding box center [406, 271] width 73 height 14
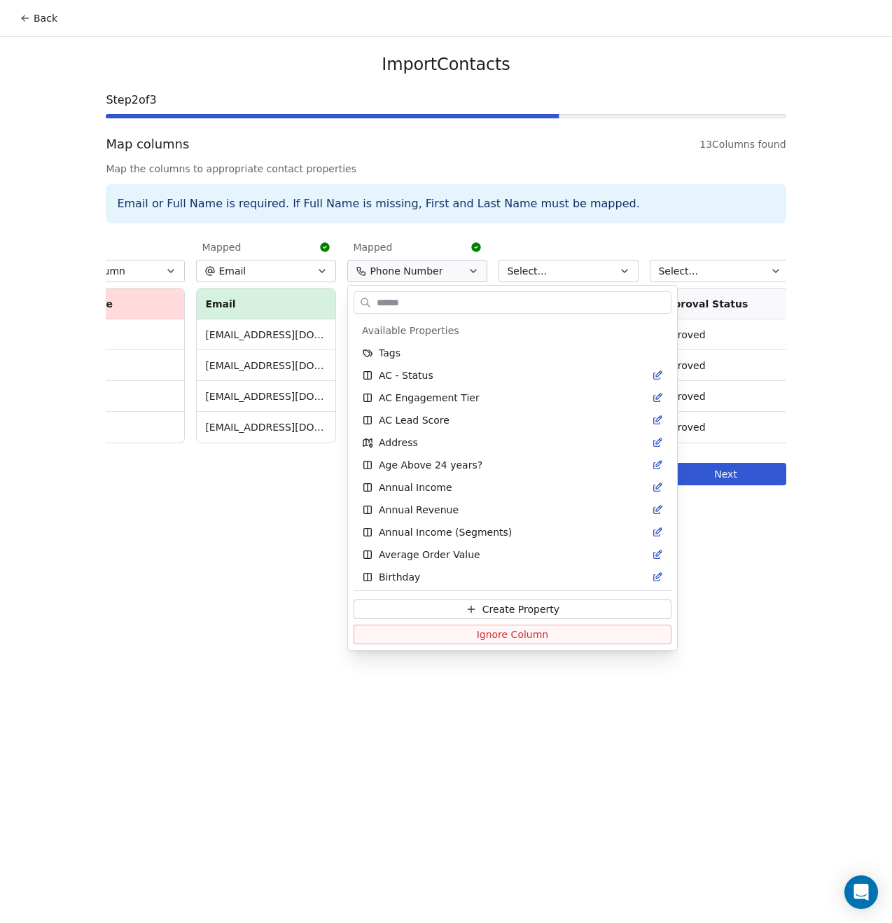
scroll to position [2132, 0]
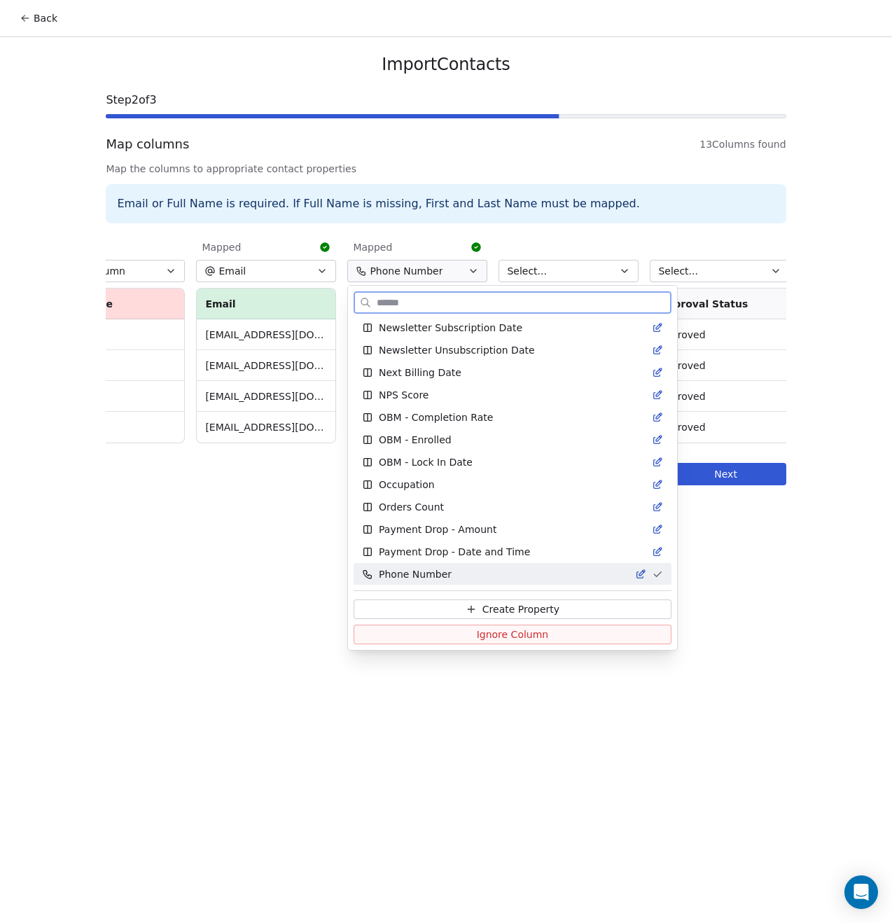
click at [488, 630] on span "Ignore Column" at bounding box center [513, 635] width 72 height 14
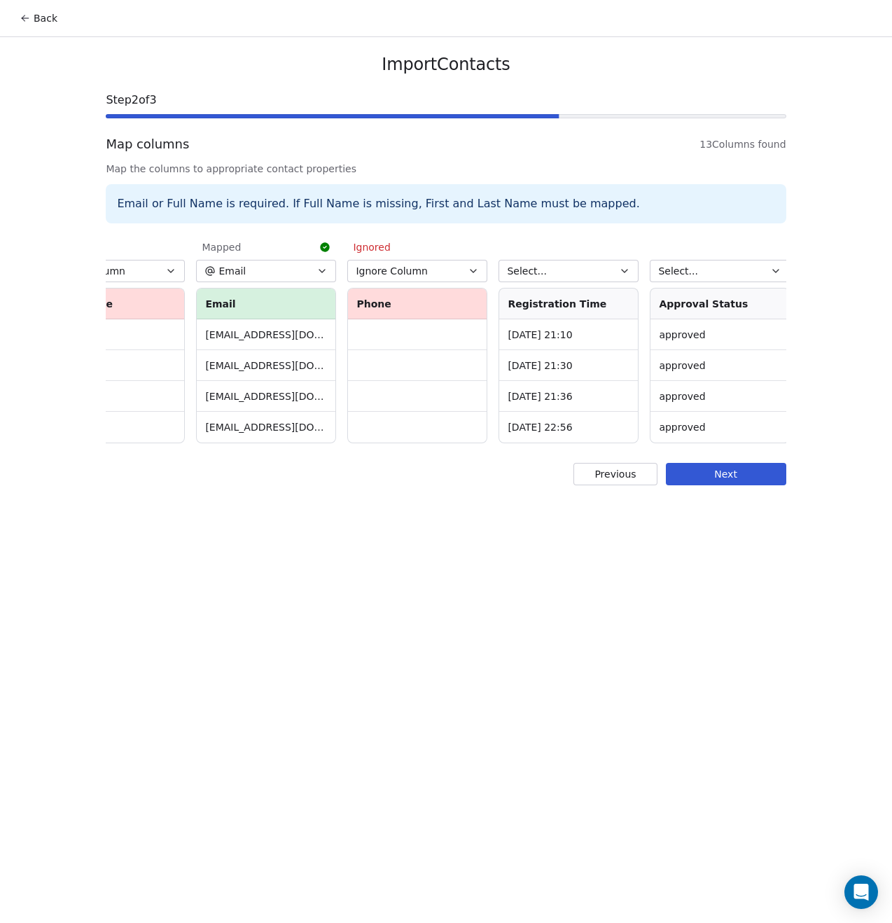
click at [453, 457] on div "Import Contacts Step 2 of 3 Map columns 13 Columns found Map the columns to app…" at bounding box center [446, 269] width 714 height 465
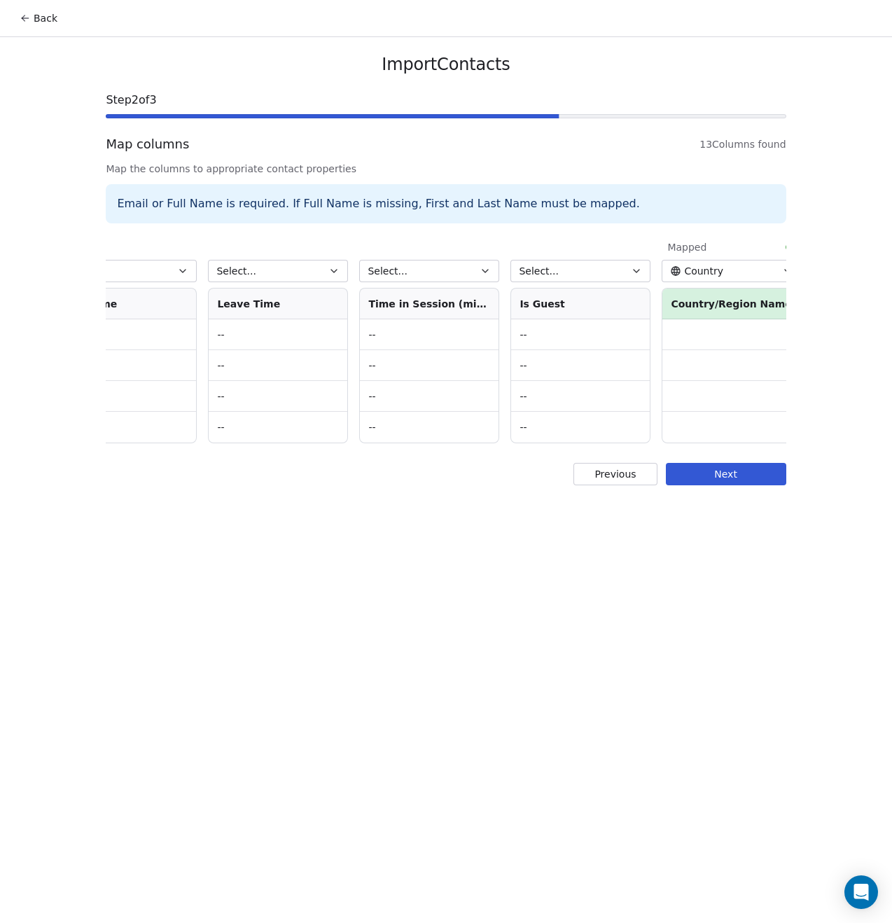
scroll to position [0, 1276]
click at [722, 274] on button "Country" at bounding box center [716, 271] width 140 height 22
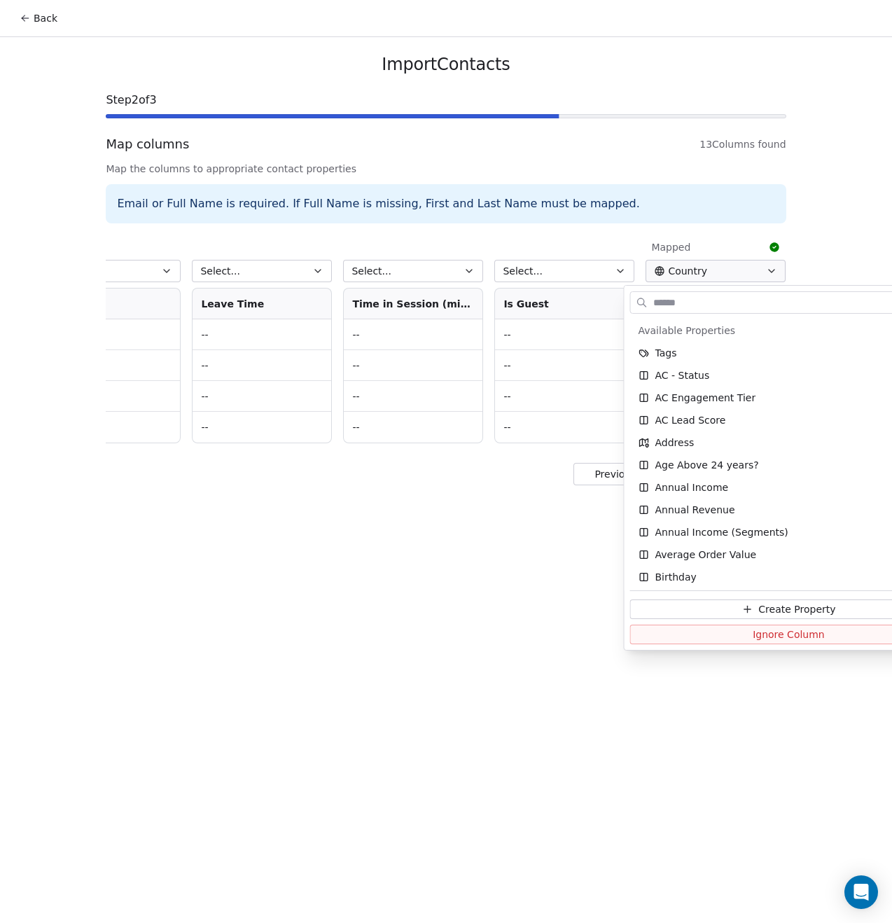
scroll to position [137, 0]
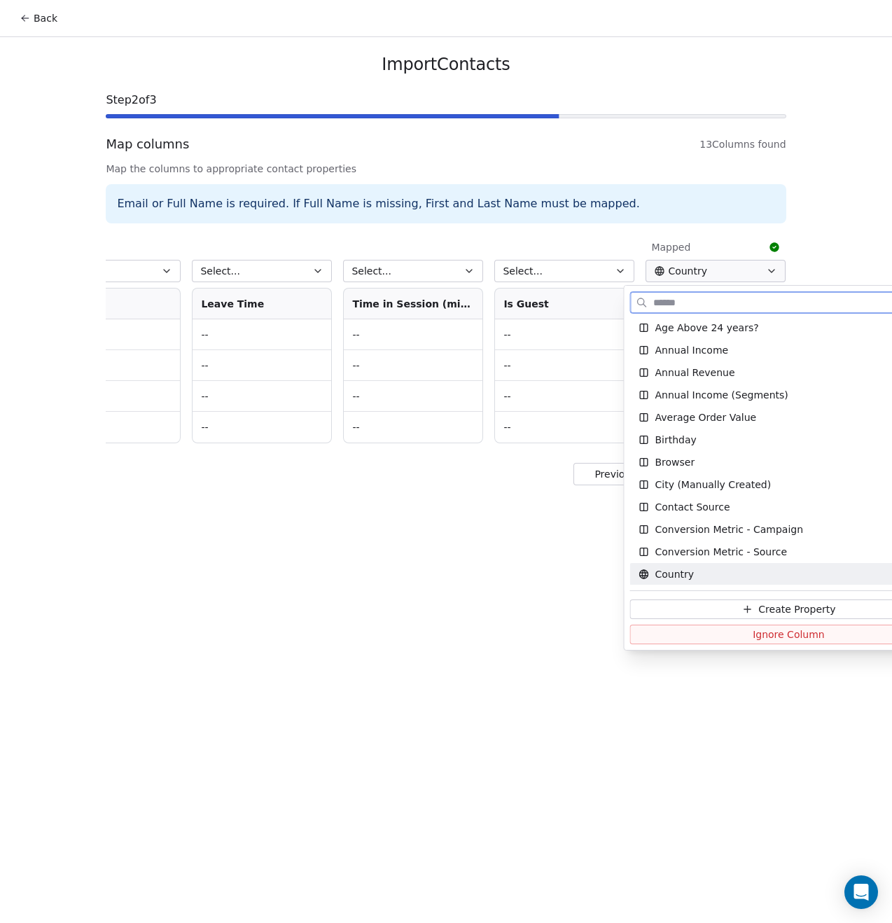
click at [753, 635] on span "Ignore Column" at bounding box center [789, 635] width 72 height 14
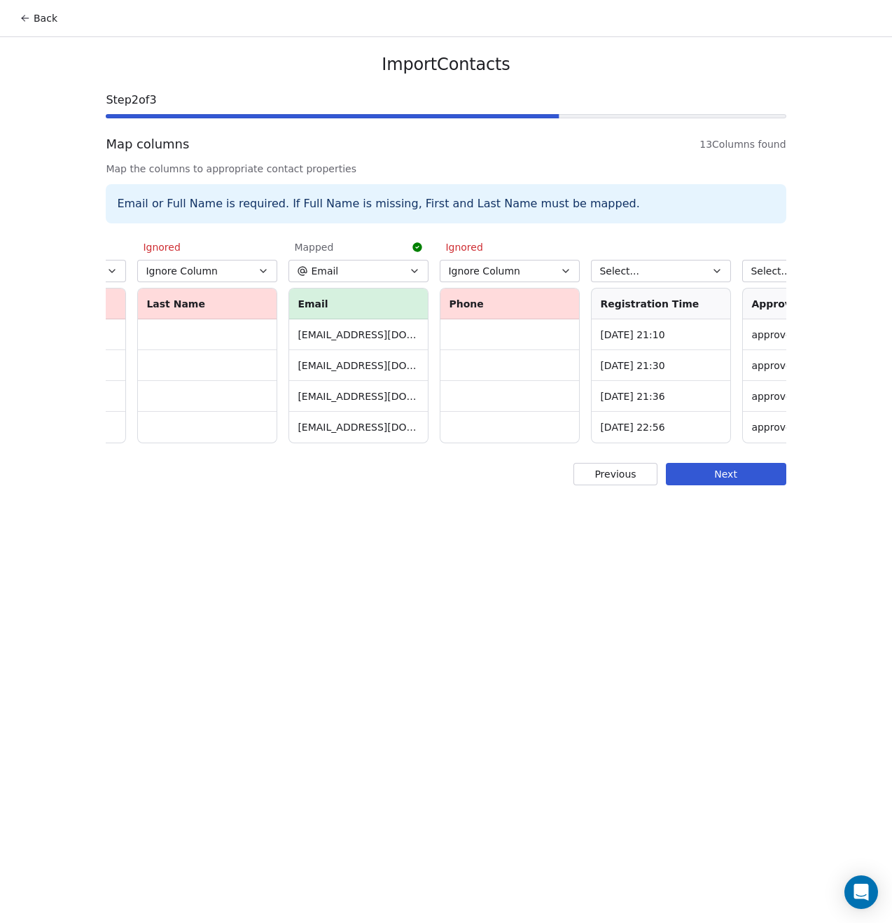
scroll to position [0, 395]
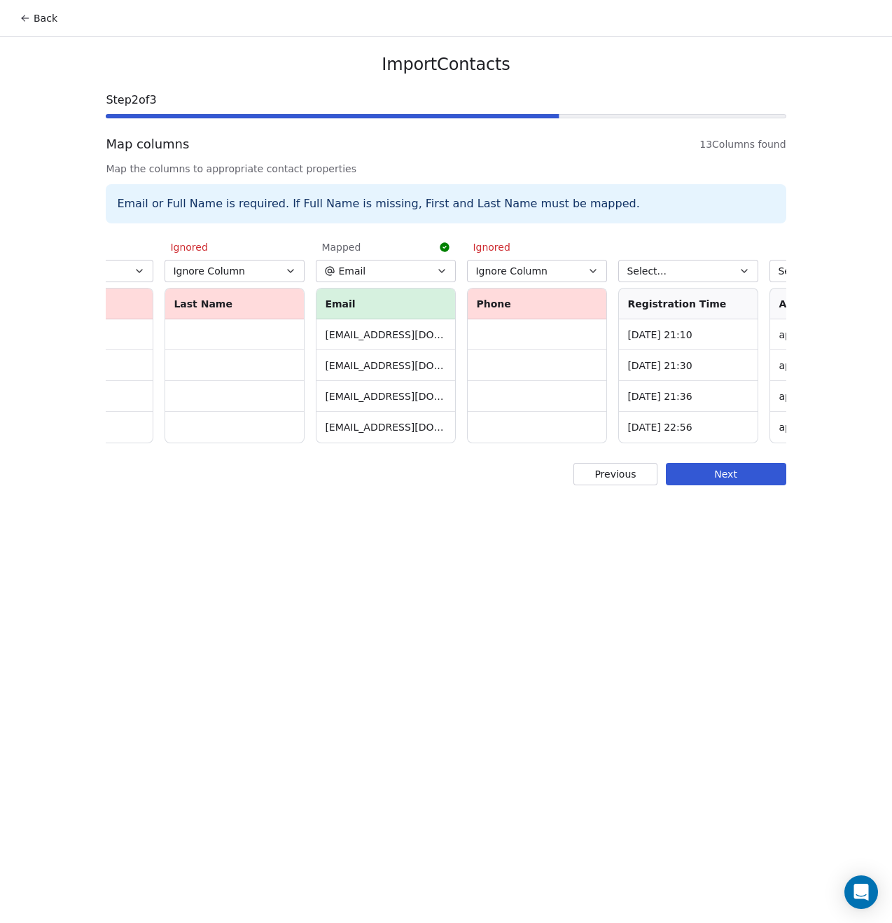
click at [707, 485] on button "Next" at bounding box center [726, 474] width 120 height 22
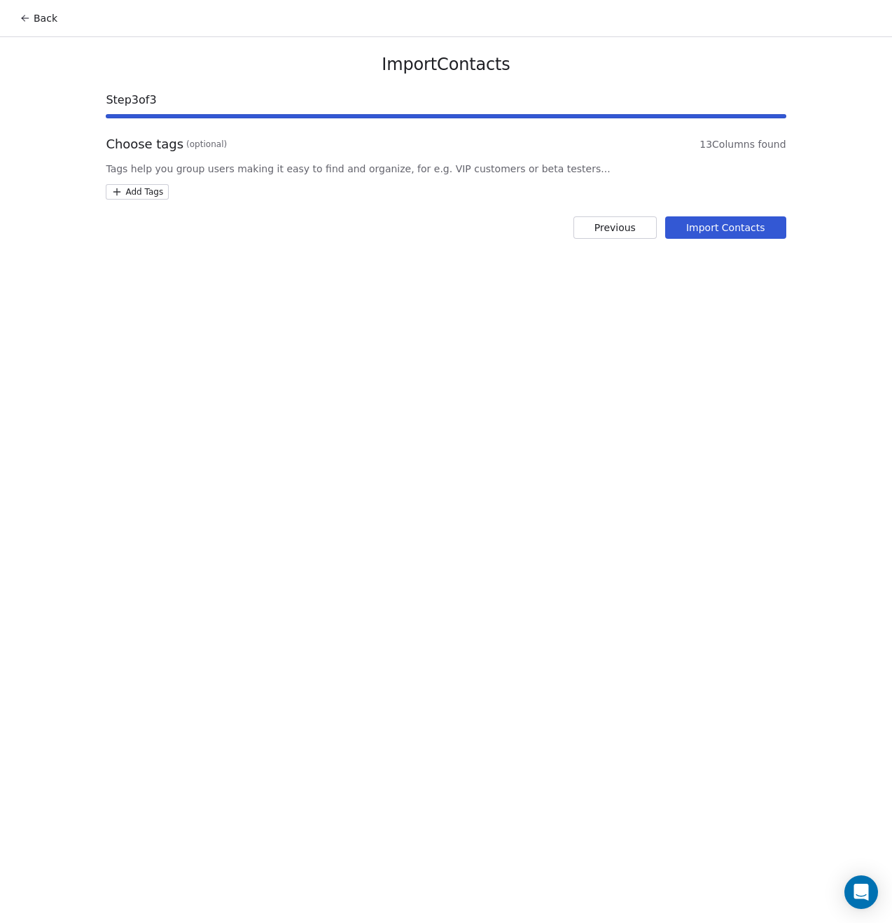
click at [151, 196] on html "Back Import Contacts Step 3 of 3 Choose tags (optional) 13 Columns found Tags h…" at bounding box center [446, 461] width 892 height 923
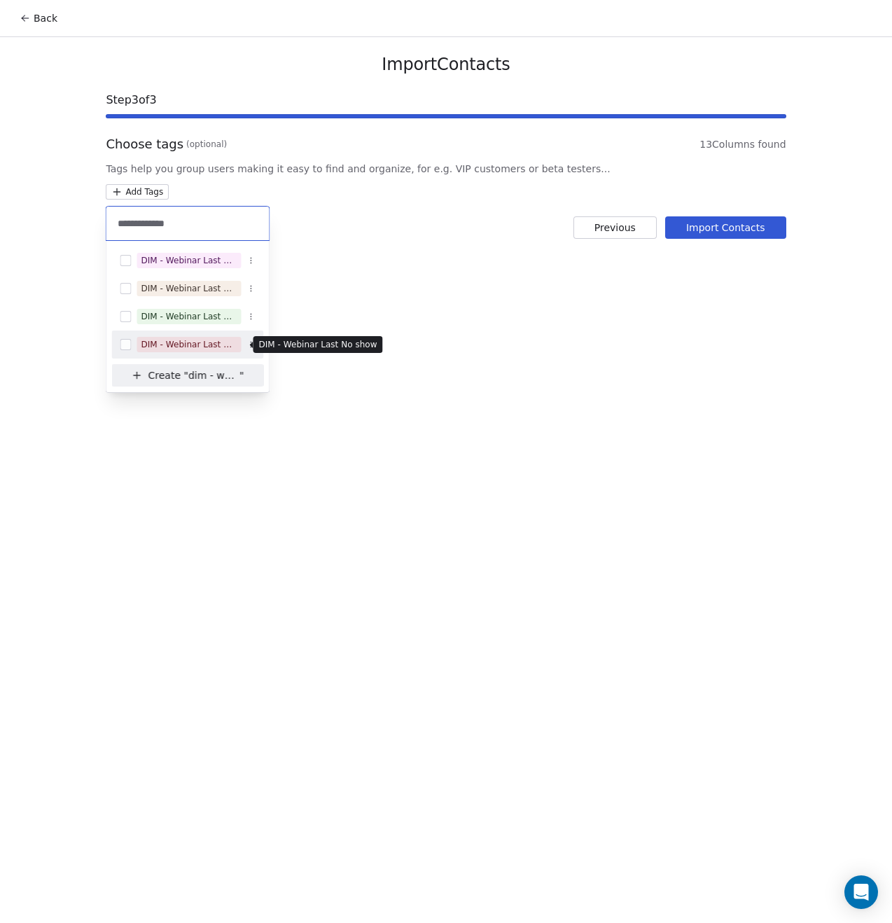
type input "**********"
click at [198, 348] on div "DIM - Webinar Last No show" at bounding box center [189, 344] width 96 height 13
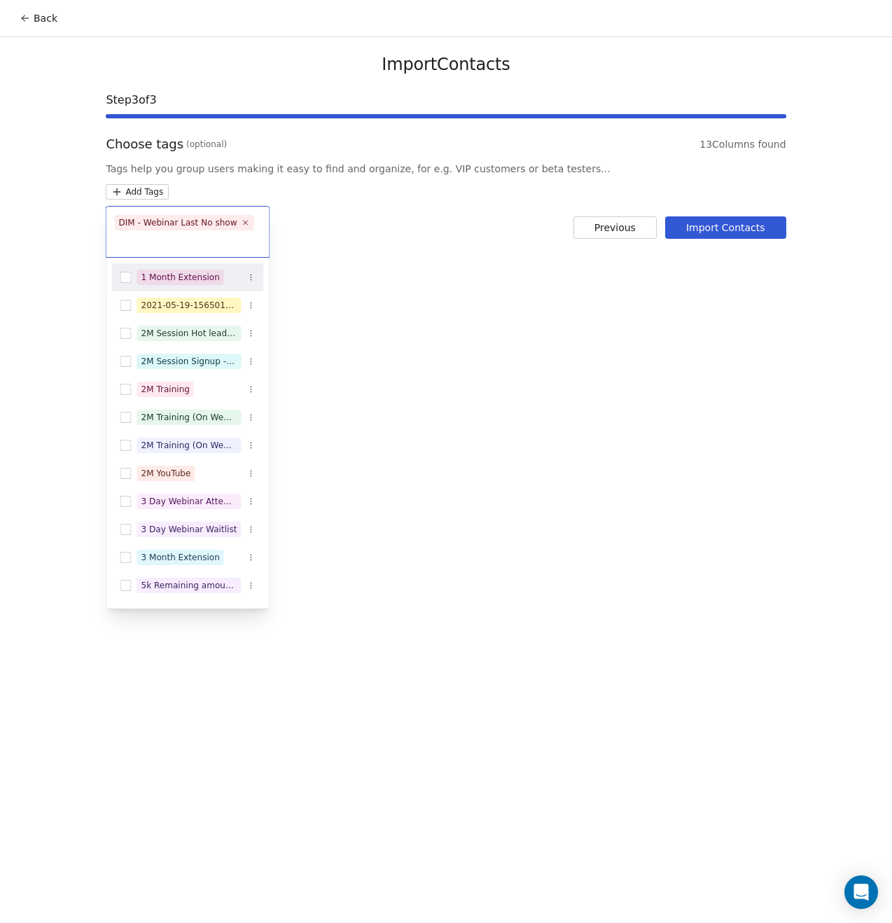
click at [429, 464] on html "Back Import Contacts Step 3 of 3 Choose tags (optional) 13 Columns found Tags h…" at bounding box center [446, 461] width 892 height 923
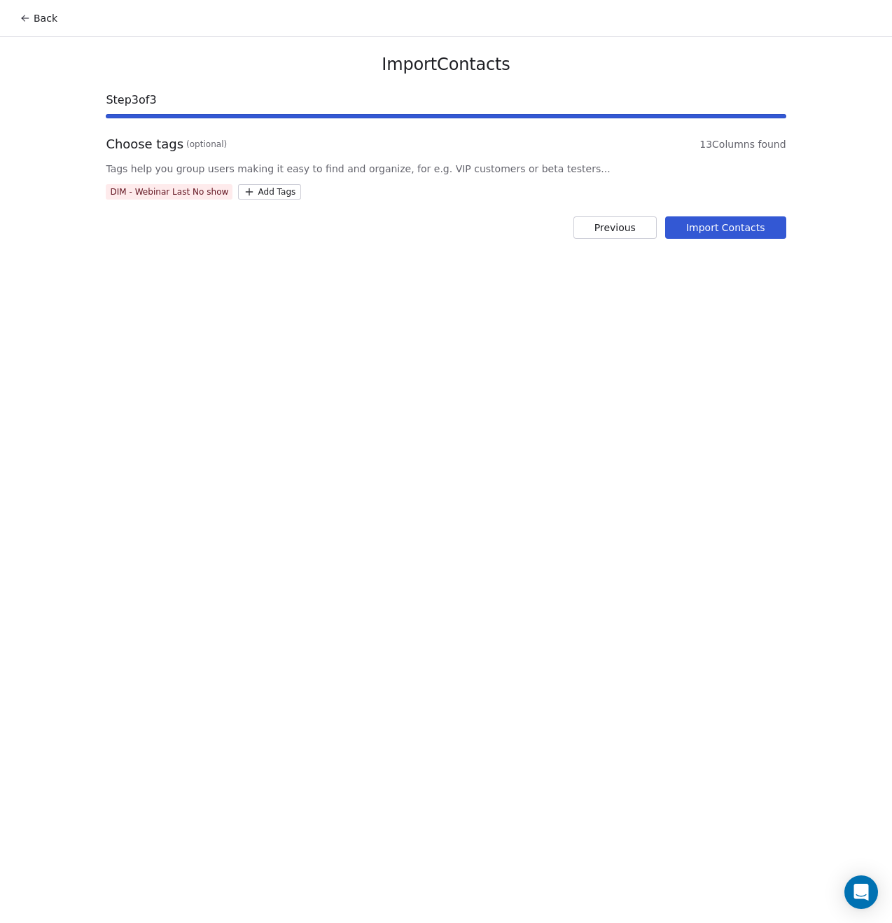
click at [719, 230] on button "Import Contacts" at bounding box center [725, 227] width 121 height 22
